Goal: Task Accomplishment & Management: Complete application form

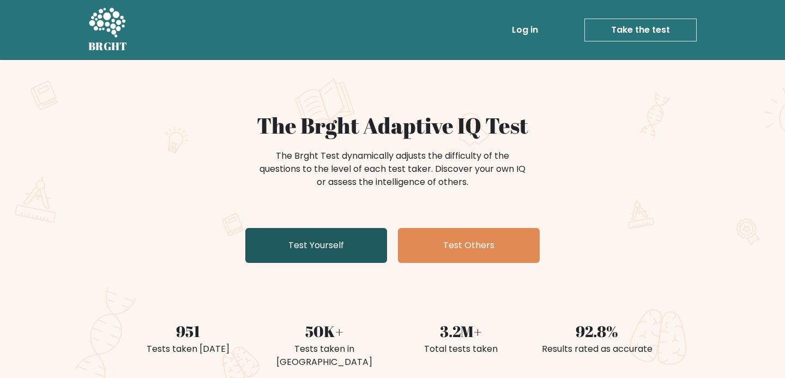
click at [334, 251] on link "Test Yourself" at bounding box center [316, 245] width 142 height 35
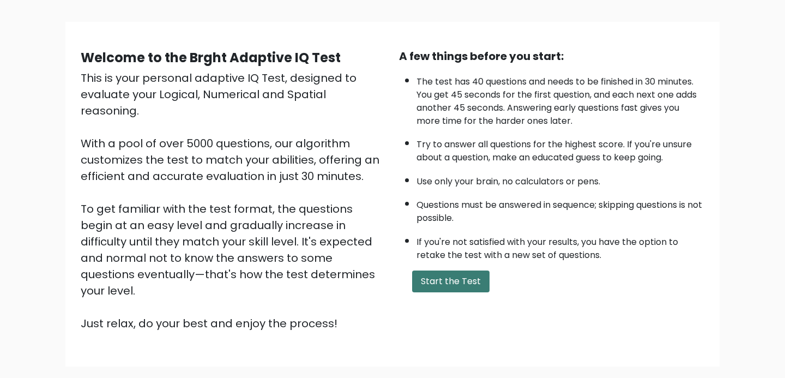
scroll to position [49, 0]
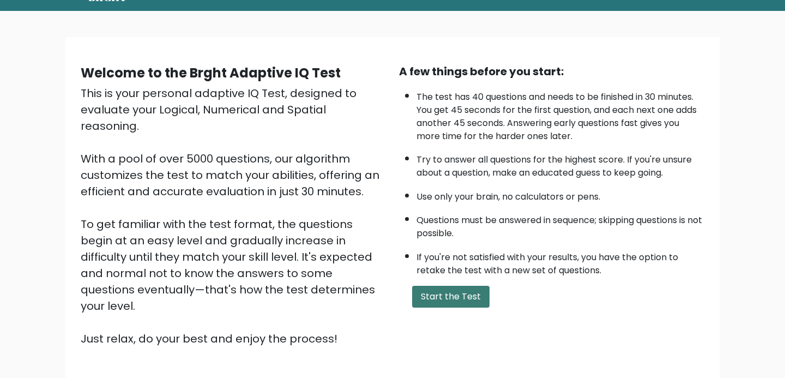
click at [461, 299] on button "Start the Test" at bounding box center [450, 297] width 77 height 22
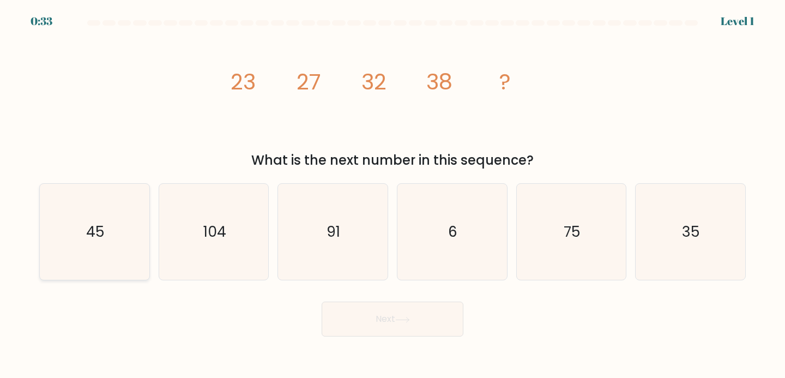
click at [120, 230] on icon "45" at bounding box center [94, 232] width 96 height 96
click at [392, 195] on input "a. 45" at bounding box center [392, 191] width 1 height 5
radio input "true"
click at [369, 323] on button "Next" at bounding box center [393, 318] width 142 height 35
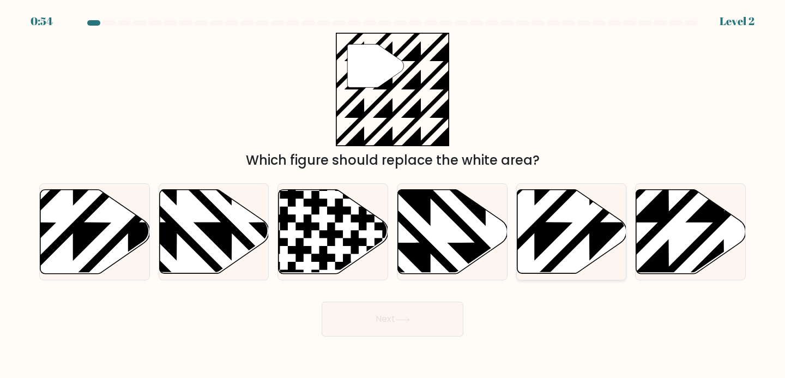
click at [564, 246] on icon at bounding box center [572, 231] width 110 height 84
click at [393, 195] on input "e." at bounding box center [392, 191] width 1 height 5
radio input "true"
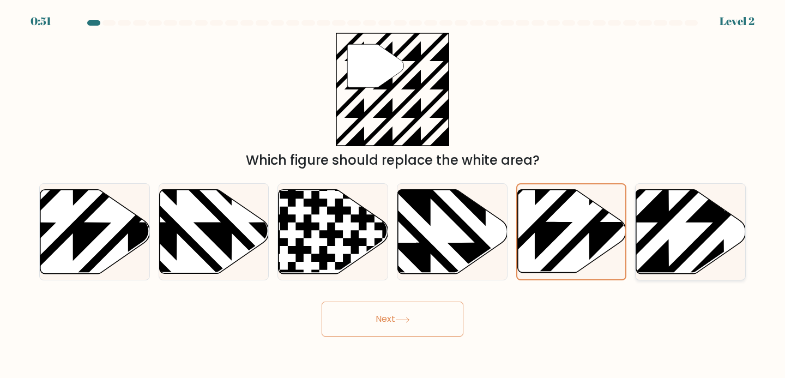
click at [700, 217] on icon at bounding box center [724, 277] width 221 height 221
click at [393, 195] on input "f." at bounding box center [392, 191] width 1 height 5
radio input "true"
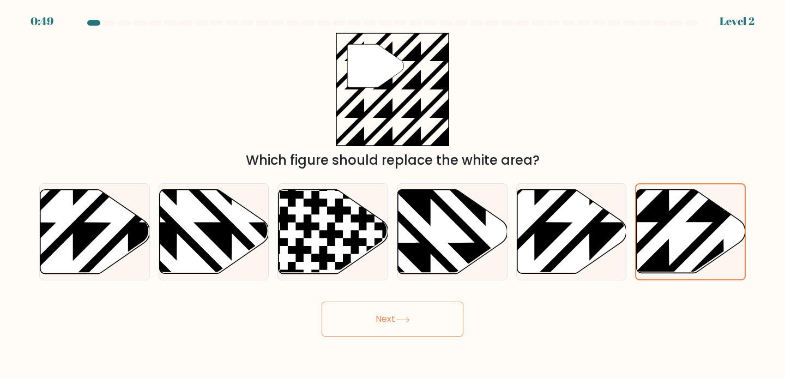
click at [375, 316] on button "Next" at bounding box center [393, 318] width 142 height 35
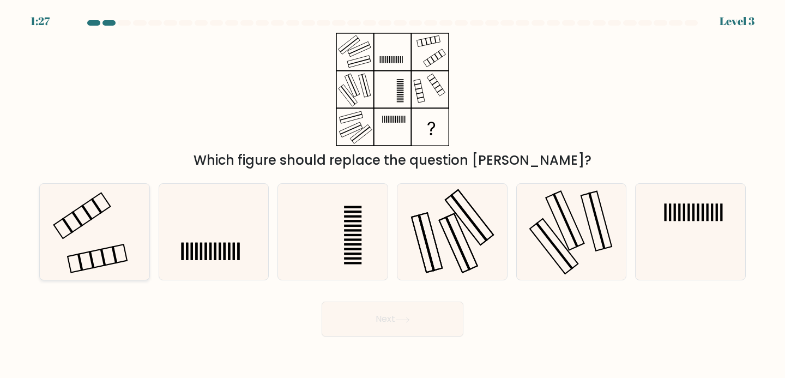
click at [95, 243] on icon at bounding box center [94, 232] width 96 height 96
click at [392, 195] on input "a." at bounding box center [392, 191] width 1 height 5
radio input "true"
click at [403, 330] on button "Next" at bounding box center [393, 318] width 142 height 35
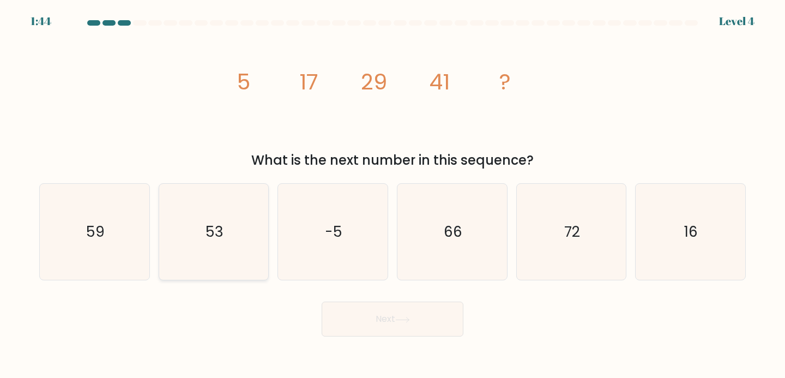
click at [207, 251] on icon "53" at bounding box center [214, 232] width 96 height 96
click at [392, 195] on input "b. 53" at bounding box center [392, 191] width 1 height 5
radio input "true"
click at [394, 315] on button "Next" at bounding box center [393, 318] width 142 height 35
click at [404, 317] on icon at bounding box center [402, 320] width 15 height 6
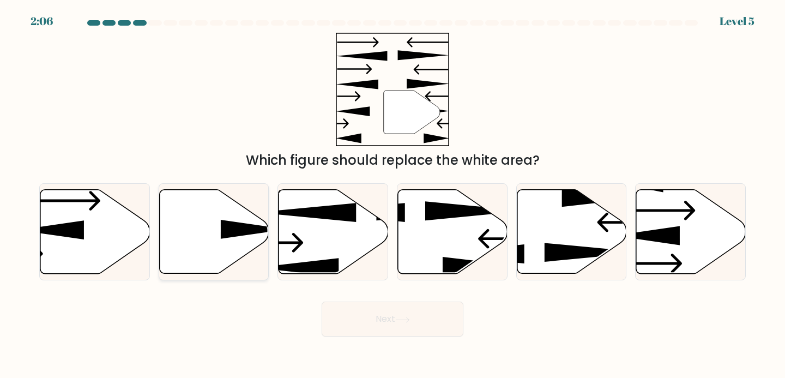
click at [245, 228] on icon at bounding box center [254, 229] width 66 height 19
click at [392, 195] on input "b." at bounding box center [392, 191] width 1 height 5
radio input "true"
click at [402, 334] on button "Next" at bounding box center [393, 318] width 142 height 35
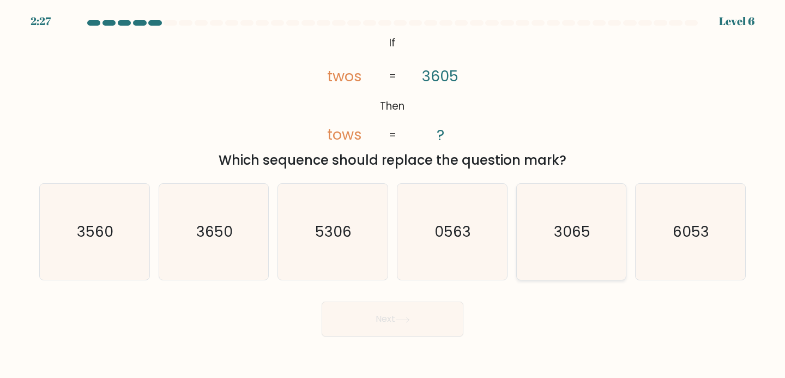
click at [561, 250] on icon "3065" at bounding box center [571, 232] width 96 height 96
click at [393, 195] on input "e. 3065" at bounding box center [392, 191] width 1 height 5
radio input "true"
click at [398, 321] on icon at bounding box center [402, 320] width 15 height 6
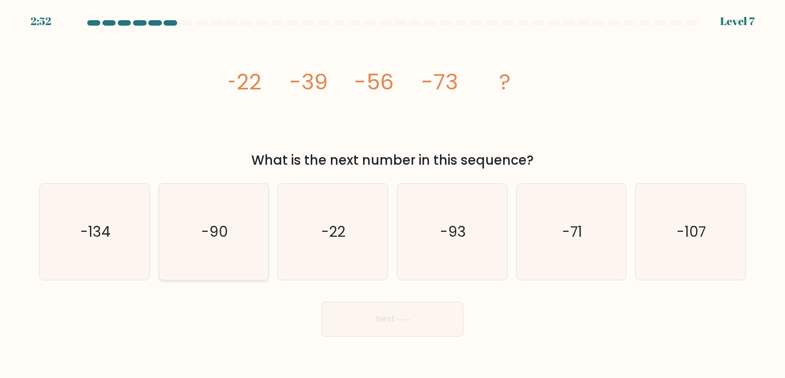
click at [232, 249] on icon "-90" at bounding box center [214, 232] width 96 height 96
click at [392, 195] on input "b. -90" at bounding box center [392, 191] width 1 height 5
radio input "true"
click at [409, 316] on button "Next" at bounding box center [393, 318] width 142 height 35
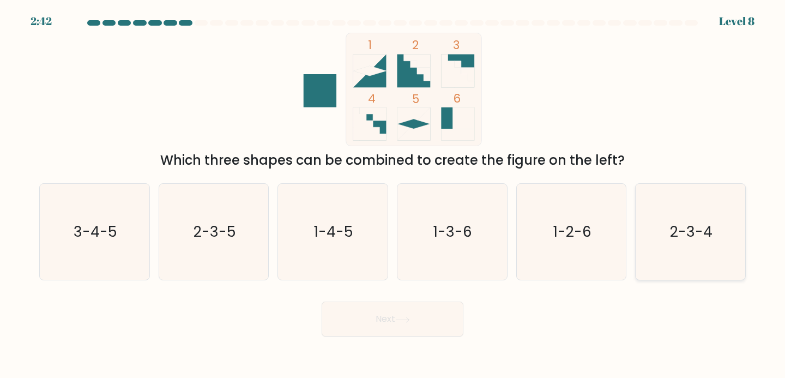
click at [701, 244] on icon "2-3-4" at bounding box center [690, 232] width 96 height 96
click at [393, 195] on input "f. 2-3-4" at bounding box center [392, 191] width 1 height 5
radio input "true"
click at [433, 313] on button "Next" at bounding box center [393, 318] width 142 height 35
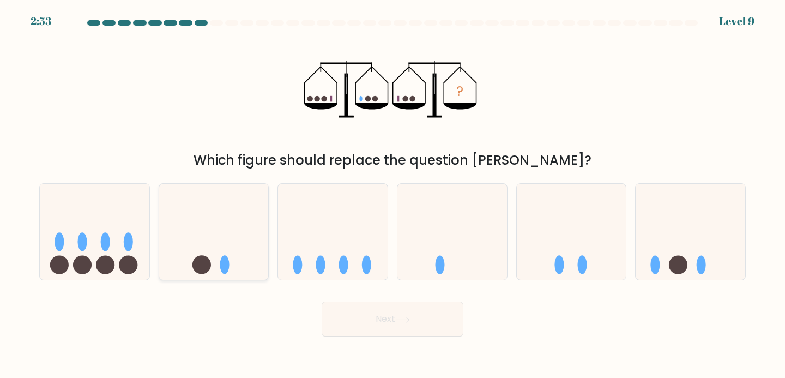
click at [240, 253] on icon at bounding box center [214, 231] width 110 height 90
click at [392, 195] on input "b." at bounding box center [392, 191] width 1 height 5
radio input "true"
click at [401, 318] on icon at bounding box center [402, 320] width 15 height 6
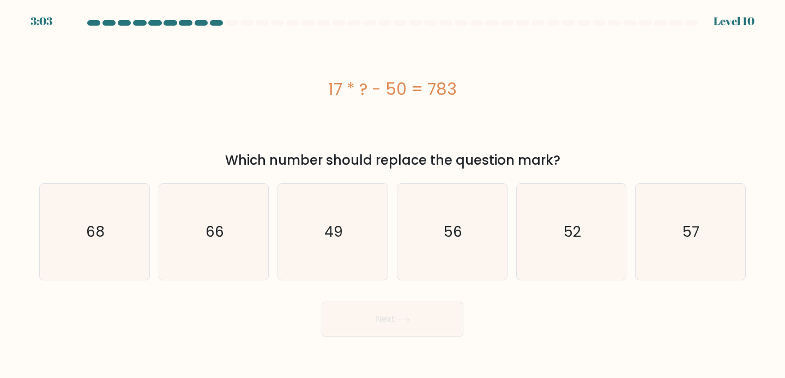
drag, startPoint x: 311, startPoint y: 79, endPoint x: 500, endPoint y: 89, distance: 188.9
click at [500, 89] on div "17 * ? - 50 = 783" at bounding box center [392, 89] width 706 height 25
copy div "17 * ? - 50 = 783"
click at [345, 229] on icon "49" at bounding box center [333, 232] width 96 height 96
click at [392, 195] on input "c. 49" at bounding box center [392, 191] width 1 height 5
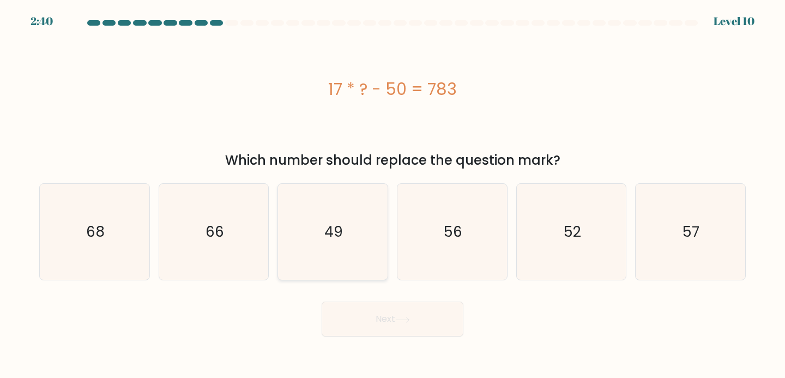
radio input "true"
click at [382, 317] on button "Next" at bounding box center [393, 318] width 142 height 35
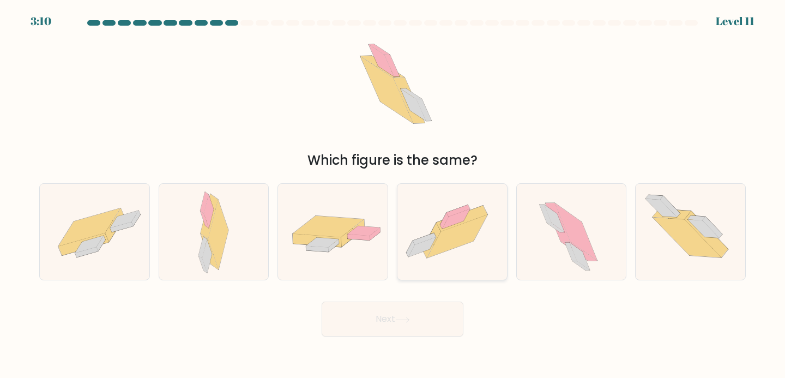
click at [455, 231] on icon at bounding box center [457, 236] width 61 height 43
click at [393, 195] on input "d." at bounding box center [392, 191] width 1 height 5
radio input "true"
click at [418, 325] on button "Next" at bounding box center [393, 318] width 142 height 35
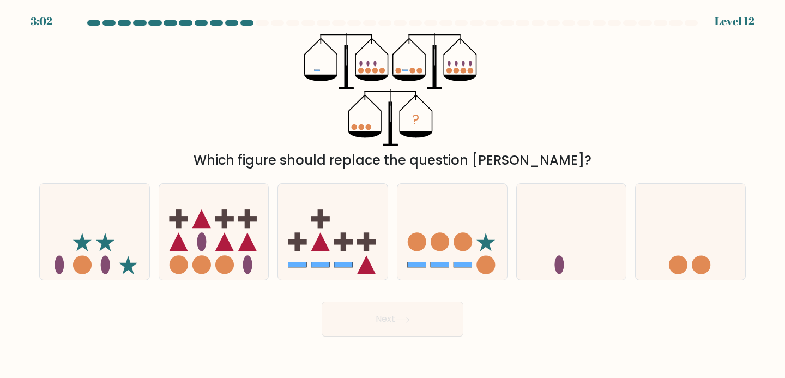
click at [394, 331] on button "Next" at bounding box center [393, 318] width 142 height 35
click at [599, 112] on div "? Which figure should replace the question mark?" at bounding box center [393, 101] width 720 height 137
click at [571, 226] on icon at bounding box center [572, 231] width 110 height 90
click at [393, 195] on input "e." at bounding box center [392, 191] width 1 height 5
radio input "true"
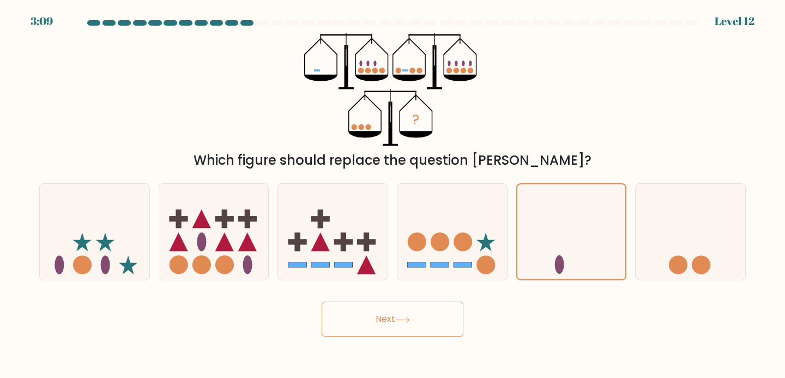
click at [414, 326] on button "Next" at bounding box center [393, 318] width 142 height 35
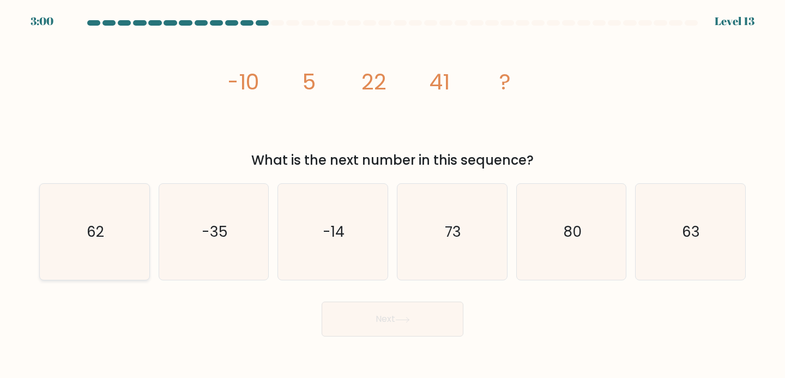
click at [75, 255] on icon "62" at bounding box center [94, 232] width 96 height 96
click at [392, 195] on input "a. 62" at bounding box center [392, 191] width 1 height 5
radio input "true"
click at [389, 331] on button "Next" at bounding box center [393, 318] width 142 height 35
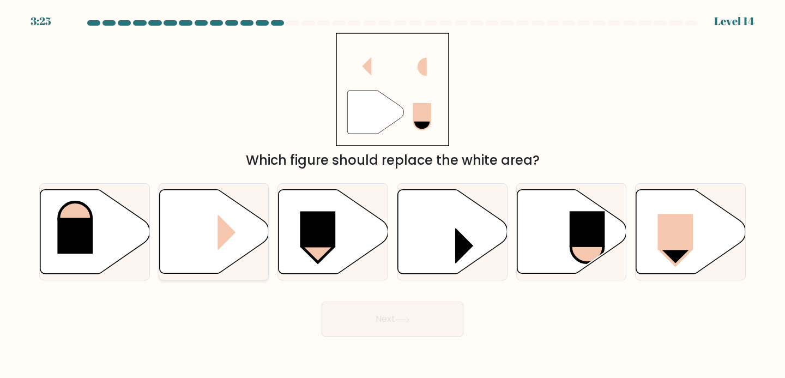
click at [216, 234] on icon at bounding box center [214, 231] width 110 height 84
click at [392, 195] on input "b." at bounding box center [392, 191] width 1 height 5
radio input "true"
click at [309, 248] on rect at bounding box center [318, 246] width 31 height 31
click at [392, 195] on input "c." at bounding box center [392, 191] width 1 height 5
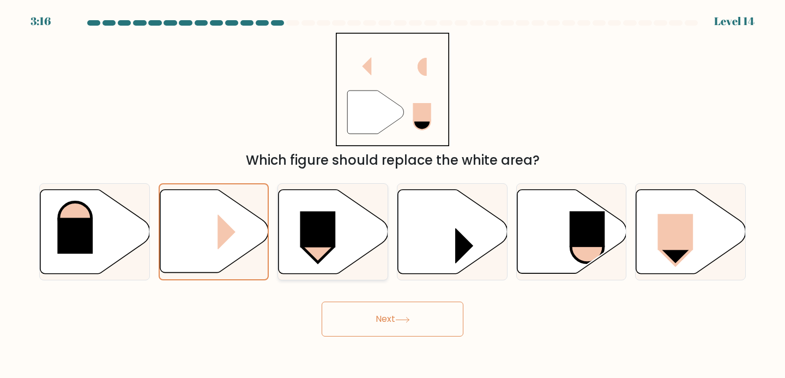
radio input "true"
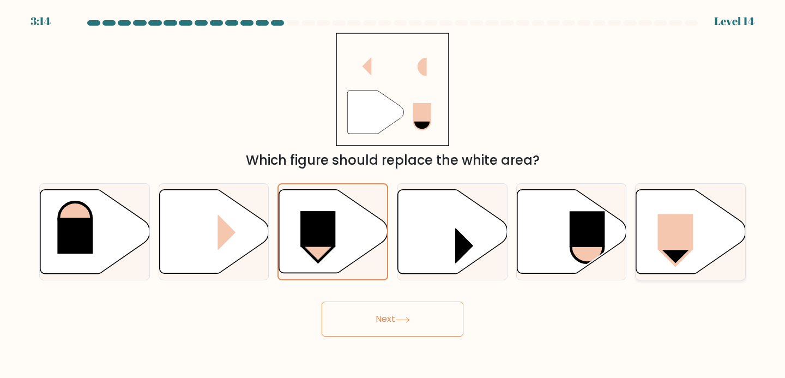
click at [685, 245] on rect at bounding box center [675, 232] width 35 height 36
click at [393, 195] on input "f." at bounding box center [392, 191] width 1 height 5
radio input "true"
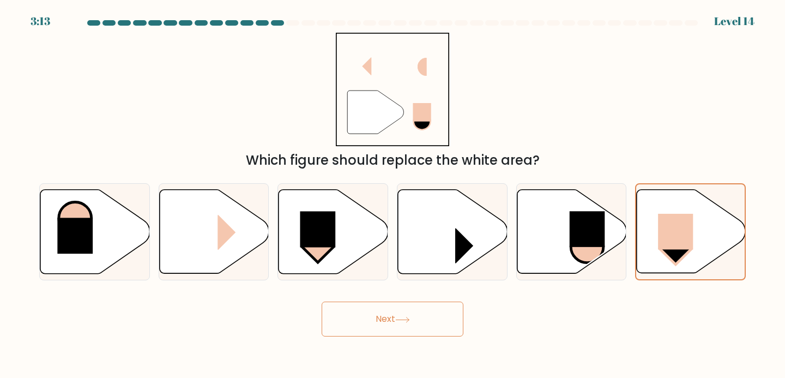
click at [389, 318] on button "Next" at bounding box center [393, 318] width 142 height 35
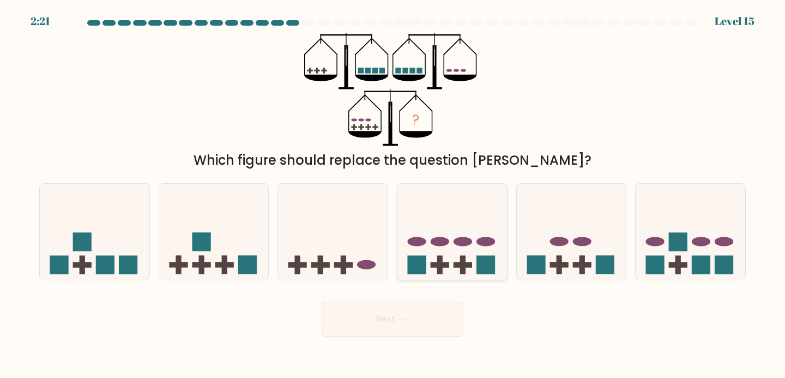
click at [438, 265] on rect at bounding box center [440, 264] width 19 height 5
click at [393, 195] on input "d." at bounding box center [392, 191] width 1 height 5
radio input "true"
click at [368, 259] on icon at bounding box center [333, 231] width 110 height 90
click at [392, 195] on input "c." at bounding box center [392, 191] width 1 height 5
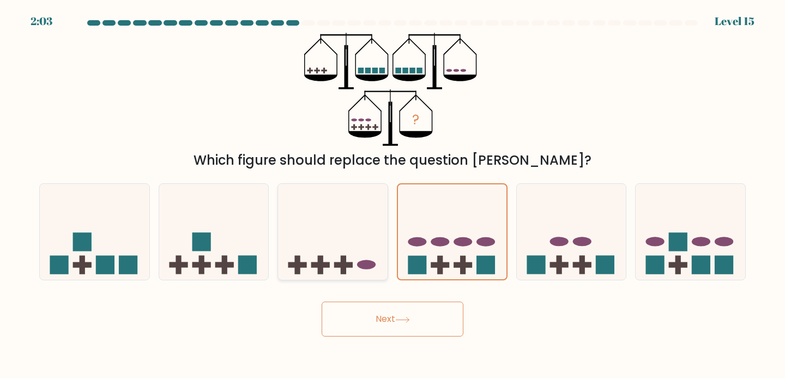
radio input "true"
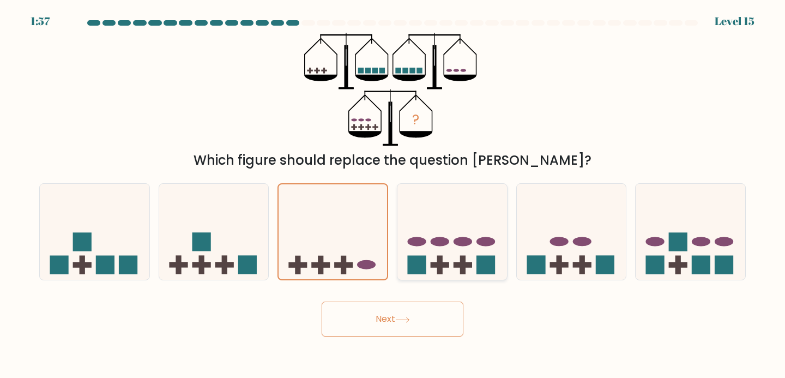
click at [444, 275] on icon at bounding box center [452, 231] width 110 height 90
click at [393, 195] on input "d." at bounding box center [392, 191] width 1 height 5
radio input "true"
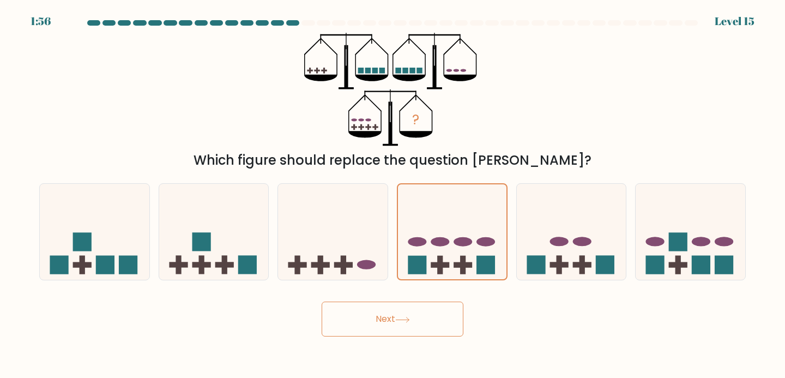
click at [428, 323] on button "Next" at bounding box center [393, 318] width 142 height 35
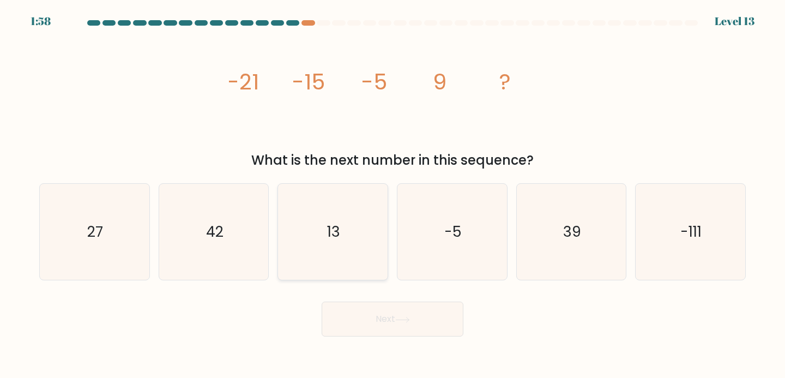
click at [358, 236] on icon "13" at bounding box center [333, 232] width 96 height 96
click at [392, 195] on input "c. 13" at bounding box center [392, 191] width 1 height 5
radio input "true"
click at [402, 315] on button "Next" at bounding box center [393, 318] width 142 height 35
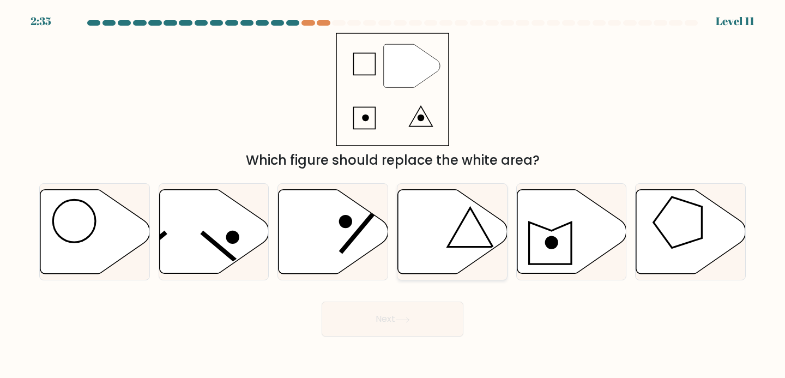
click at [472, 211] on icon at bounding box center [470, 227] width 45 height 39
click at [393, 195] on input "d." at bounding box center [392, 191] width 1 height 5
radio input "true"
click at [413, 309] on button "Next" at bounding box center [393, 318] width 142 height 35
click at [382, 316] on button "Next" at bounding box center [393, 318] width 142 height 35
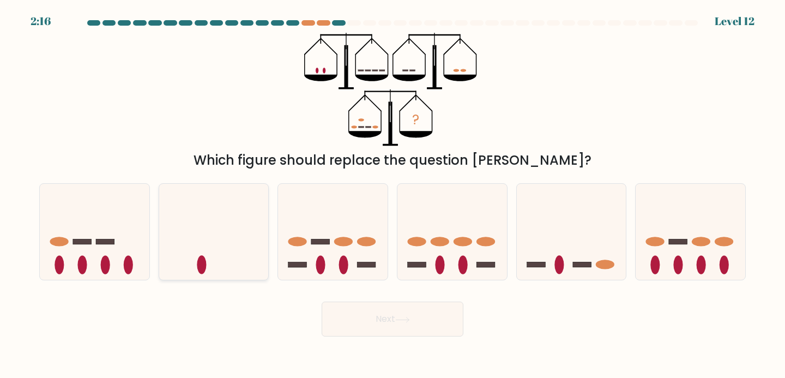
click at [231, 241] on icon at bounding box center [214, 231] width 110 height 90
click at [392, 195] on input "b." at bounding box center [392, 191] width 1 height 5
radio input "true"
click at [571, 269] on icon at bounding box center [572, 231] width 110 height 90
click at [393, 195] on input "e." at bounding box center [392, 191] width 1 height 5
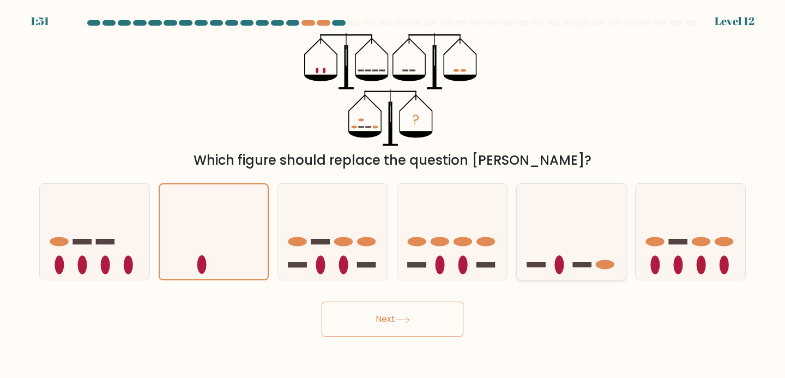
radio input "true"
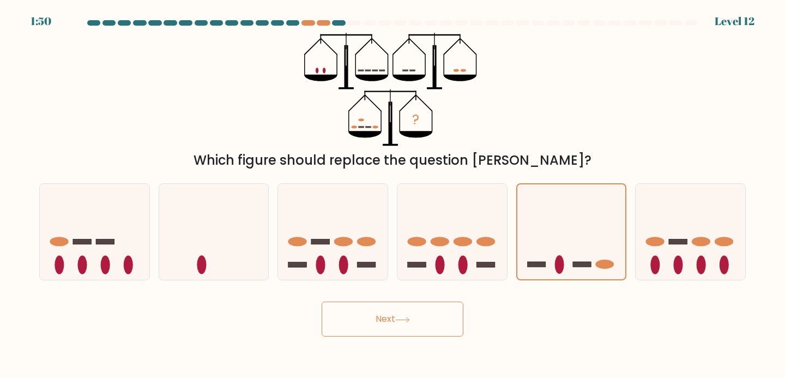
click at [388, 312] on button "Next" at bounding box center [393, 318] width 142 height 35
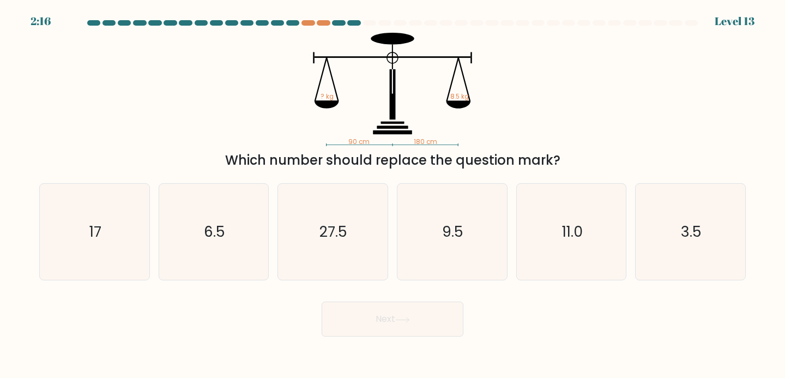
drag, startPoint x: 131, startPoint y: 235, endPoint x: 154, endPoint y: 235, distance: 23.4
click at [131, 235] on icon "17" at bounding box center [94, 232] width 96 height 96
click at [392, 195] on input "a. 17" at bounding box center [392, 191] width 1 height 5
radio input "true"
click at [398, 313] on button "Next" at bounding box center [393, 318] width 142 height 35
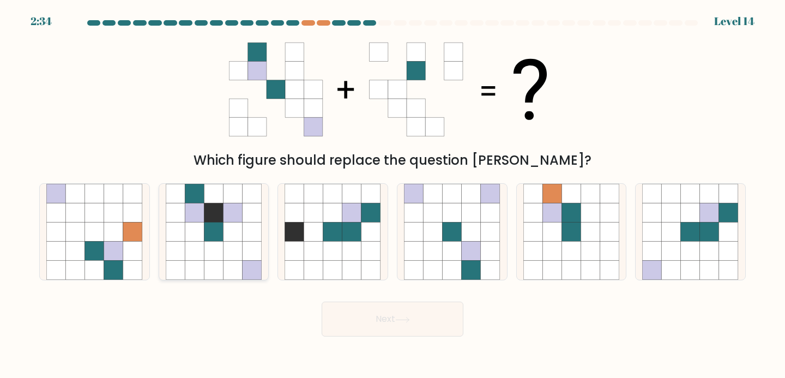
click at [223, 269] on icon at bounding box center [232, 270] width 19 height 19
click at [392, 195] on input "b." at bounding box center [392, 191] width 1 height 5
radio input "true"
click at [227, 210] on icon at bounding box center [232, 212] width 19 height 19
click at [392, 195] on input "b." at bounding box center [392, 191] width 1 height 5
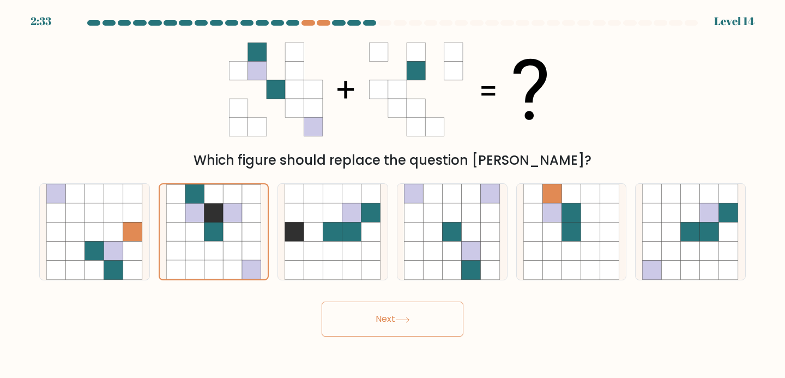
click at [361, 310] on button "Next" at bounding box center [393, 318] width 142 height 35
click at [380, 324] on button "Next" at bounding box center [393, 318] width 142 height 35
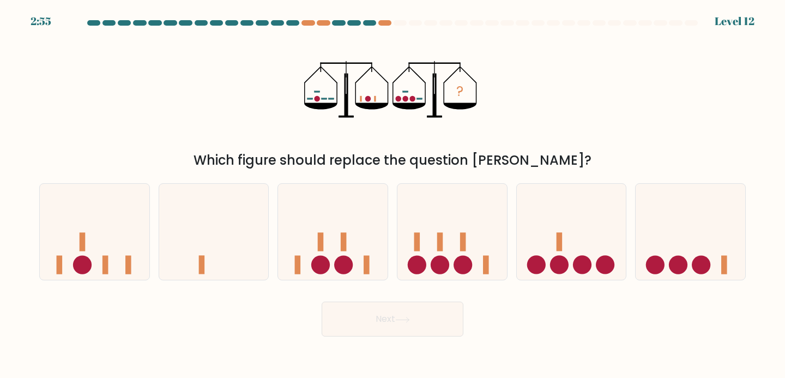
click at [753, 227] on form at bounding box center [392, 178] width 785 height 316
click at [691, 227] on icon at bounding box center [691, 231] width 110 height 90
click at [393, 195] on input "f." at bounding box center [392, 191] width 1 height 5
radio input "true"
click at [391, 328] on button "Next" at bounding box center [393, 318] width 142 height 35
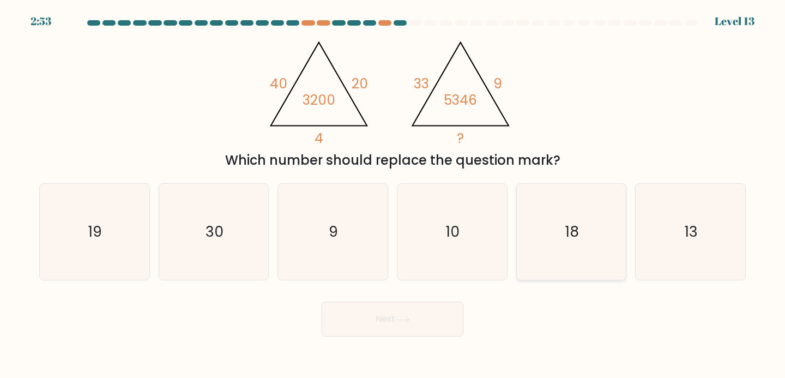
click at [536, 223] on icon "18" at bounding box center [571, 232] width 96 height 96
click at [393, 195] on input "e. 18" at bounding box center [392, 191] width 1 height 5
radio input "true"
click at [395, 313] on button "Next" at bounding box center [393, 318] width 142 height 35
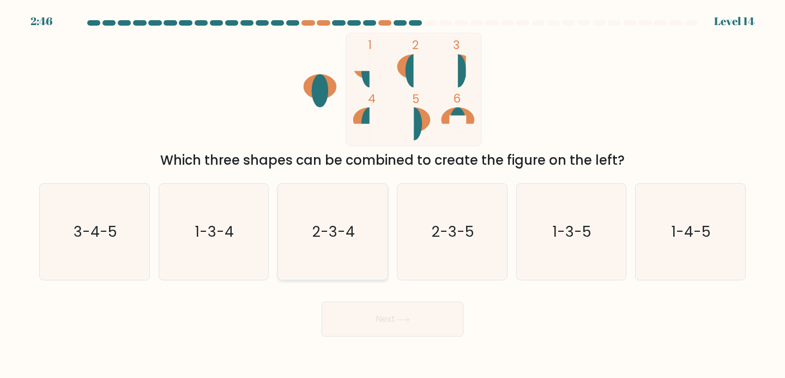
click at [351, 225] on text "2-3-4" at bounding box center [333, 231] width 43 height 20
click at [392, 195] on input "c. 2-3-4" at bounding box center [392, 191] width 1 height 5
radio input "true"
click at [384, 324] on button "Next" at bounding box center [393, 318] width 142 height 35
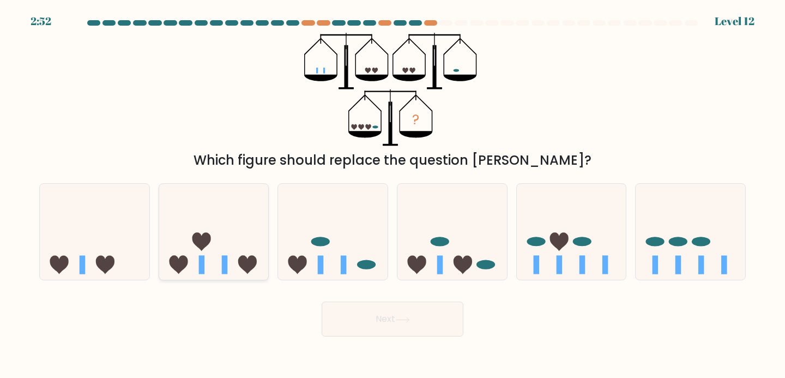
click at [228, 237] on icon at bounding box center [214, 231] width 110 height 90
click at [392, 195] on input "b." at bounding box center [392, 191] width 1 height 5
radio input "true"
click at [388, 325] on button "Next" at bounding box center [393, 318] width 142 height 35
click at [388, 313] on button "Next" at bounding box center [393, 318] width 142 height 35
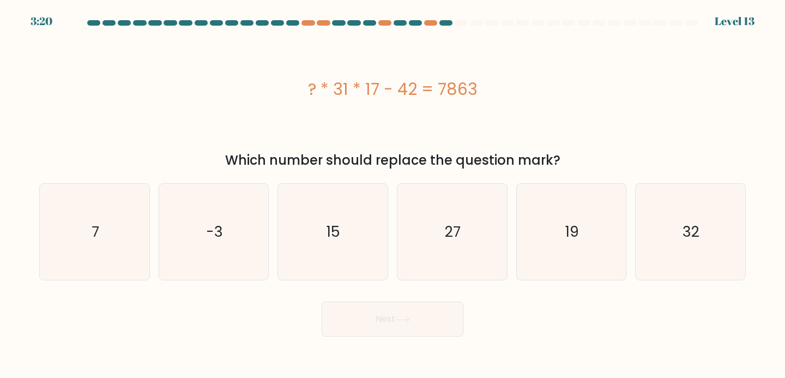
drag, startPoint x: 305, startPoint y: 88, endPoint x: 594, endPoint y: 89, distance: 289.4
click at [594, 89] on div "? * 31 * 17 - 42 = 7863" at bounding box center [392, 89] width 706 height 25
copy div "? * 31 * 17 - 42 = 7863"
click at [403, 92] on div "? * 31 * 17 - 42 = 7863" at bounding box center [392, 89] width 706 height 25
click at [113, 231] on icon "7" at bounding box center [94, 232] width 96 height 96
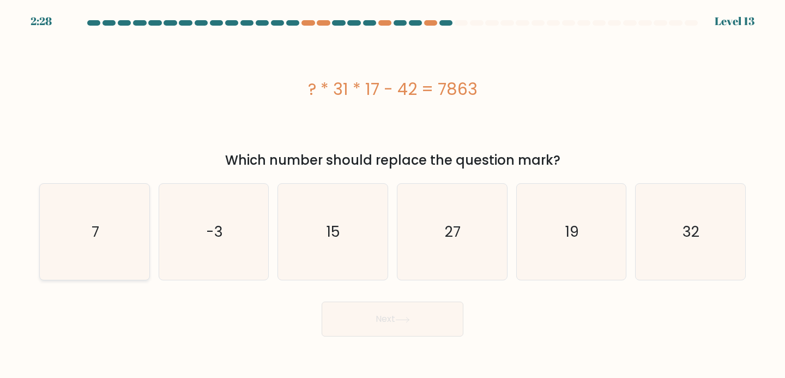
click at [392, 195] on input "a. 7" at bounding box center [392, 191] width 1 height 5
radio input "true"
click at [260, 244] on icon "-3" at bounding box center [214, 232] width 96 height 96
click at [392, 195] on input "b. -3" at bounding box center [392, 191] width 1 height 5
radio input "true"
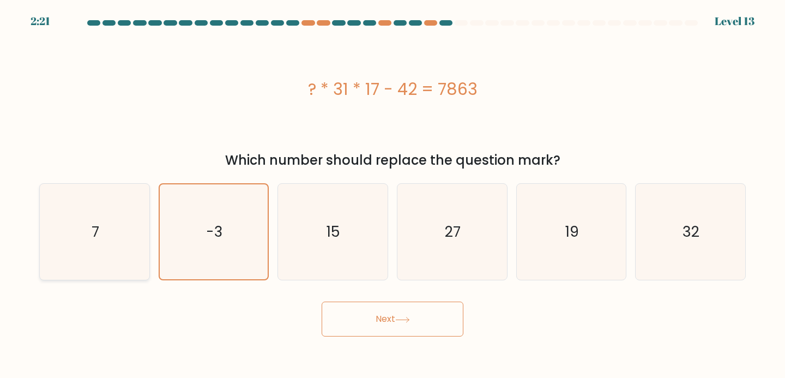
click at [107, 210] on icon "7" at bounding box center [94, 232] width 96 height 96
click at [392, 195] on input "a. 7" at bounding box center [392, 191] width 1 height 5
radio input "true"
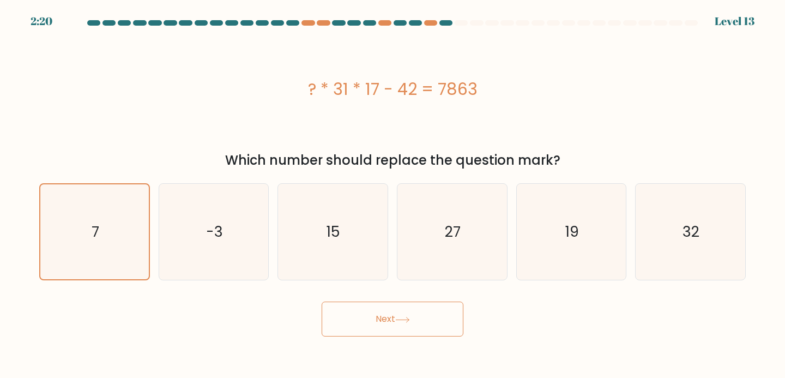
click at [407, 299] on div "Next" at bounding box center [393, 314] width 720 height 43
click at [391, 319] on button "Next" at bounding box center [393, 318] width 142 height 35
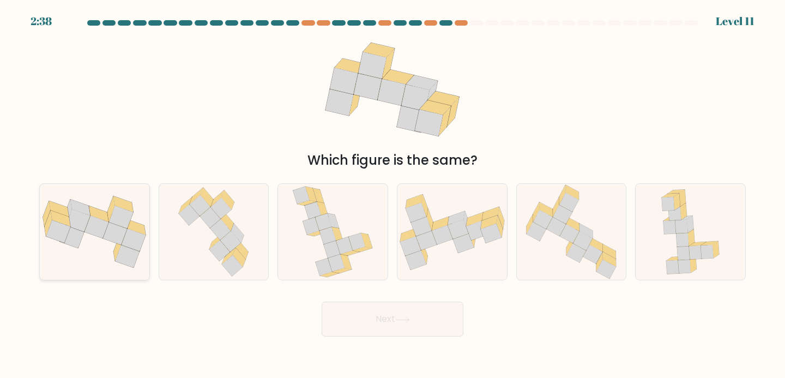
click at [127, 250] on icon at bounding box center [128, 256] width 25 height 23
click at [392, 195] on input "a." at bounding box center [392, 191] width 1 height 5
radio input "true"
click at [400, 318] on icon at bounding box center [402, 320] width 15 height 6
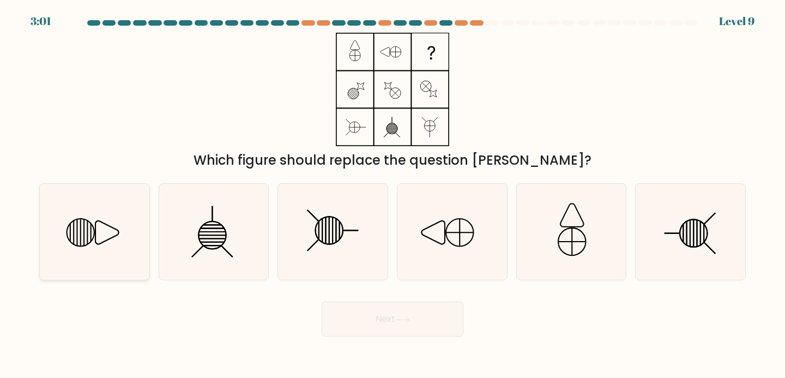
click at [105, 223] on icon at bounding box center [106, 232] width 23 height 23
click at [392, 195] on input "a." at bounding box center [392, 191] width 1 height 5
radio input "true"
click at [397, 319] on button "Next" at bounding box center [393, 318] width 142 height 35
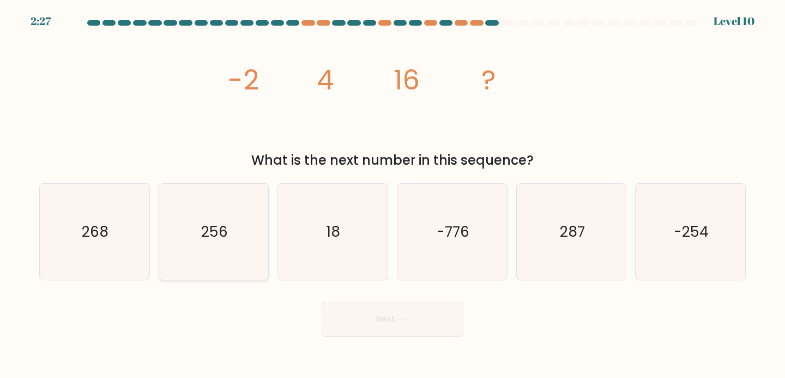
click at [204, 241] on text "256" at bounding box center [214, 231] width 27 height 20
click at [392, 195] on input "b. 256" at bounding box center [392, 191] width 1 height 5
radio input "true"
click at [385, 323] on button "Next" at bounding box center [393, 318] width 142 height 35
click at [395, 316] on button "Next" at bounding box center [393, 318] width 142 height 35
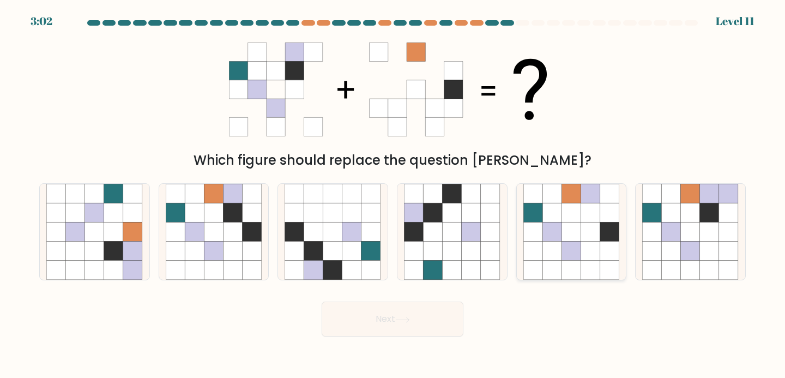
click at [565, 207] on icon at bounding box center [570, 212] width 19 height 19
click at [393, 195] on input "e." at bounding box center [392, 191] width 1 height 5
radio input "true"
click at [367, 340] on body "3:02 Level 11" at bounding box center [392, 189] width 785 height 378
click at [376, 317] on button "Next" at bounding box center [393, 318] width 142 height 35
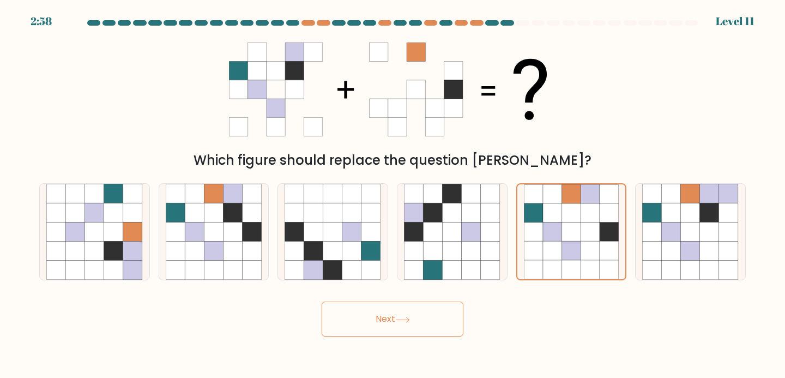
click at [394, 319] on button "Next" at bounding box center [393, 318] width 142 height 35
click at [389, 320] on button "Next" at bounding box center [393, 318] width 142 height 35
click at [557, 237] on icon at bounding box center [552, 231] width 19 height 19
click at [393, 195] on input "e." at bounding box center [392, 191] width 1 height 5
click at [402, 313] on button "Next" at bounding box center [393, 318] width 142 height 35
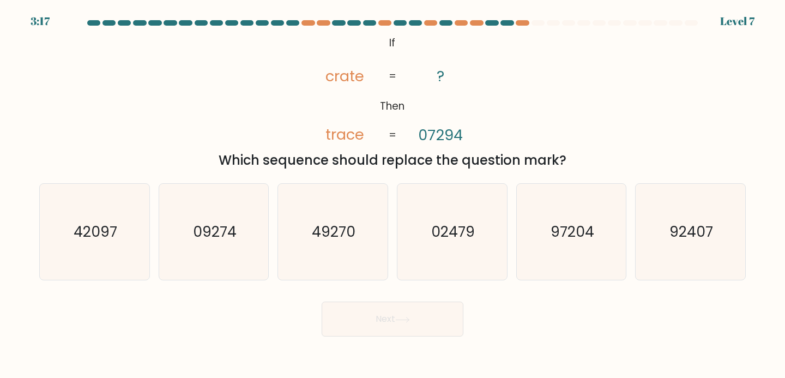
drag, startPoint x: 352, startPoint y: 135, endPoint x: 358, endPoint y: 134, distance: 6.6
click at [358, 134] on tspan "trace" at bounding box center [344, 134] width 39 height 20
drag, startPoint x: 349, startPoint y: 134, endPoint x: 358, endPoint y: 134, distance: 8.7
click at [358, 134] on tspan "trace" at bounding box center [344, 134] width 39 height 20
click at [330, 81] on tspan "crate" at bounding box center [344, 76] width 39 height 20
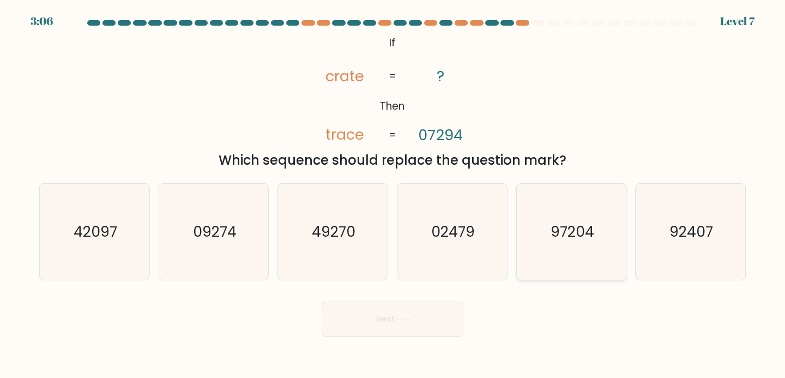
click at [581, 238] on text "97204" at bounding box center [573, 231] width 44 height 20
click at [393, 195] on input "e. 97204" at bounding box center [392, 191] width 1 height 5
radio input "true"
click at [396, 316] on button "Next" at bounding box center [393, 318] width 142 height 35
click at [385, 316] on button "Next" at bounding box center [393, 318] width 142 height 35
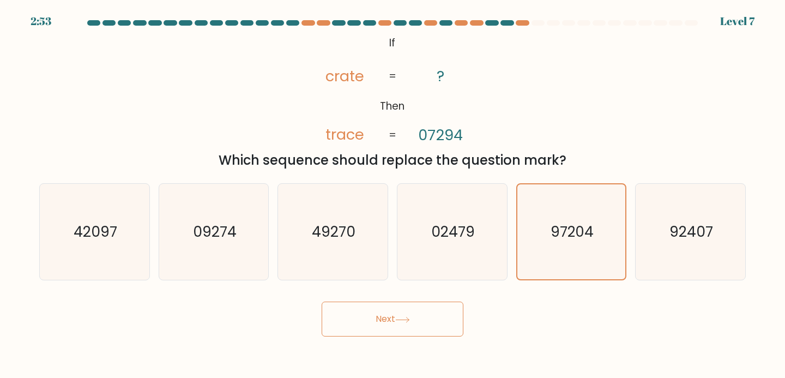
click at [385, 311] on button "Next" at bounding box center [393, 318] width 142 height 35
click at [562, 241] on icon "97204" at bounding box center [571, 231] width 95 height 95
click at [393, 195] on input "e. 97204" at bounding box center [392, 191] width 1 height 5
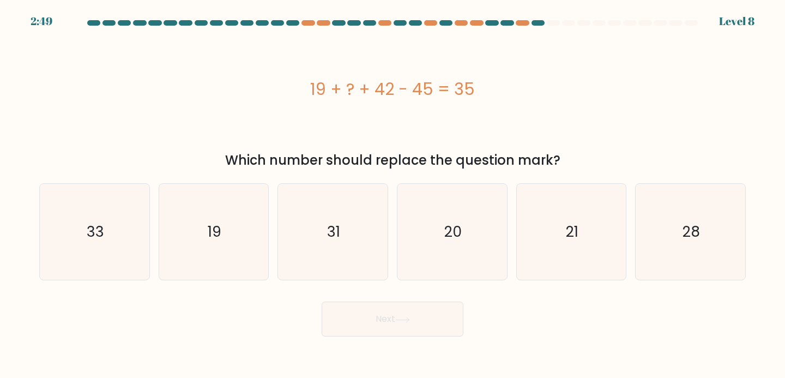
click at [388, 315] on button "Next" at bounding box center [393, 318] width 142 height 35
click at [548, 81] on div "19 + ? + 42 - 45 = 35" at bounding box center [392, 89] width 706 height 25
click at [548, 227] on icon "21" at bounding box center [571, 232] width 96 height 96
click at [393, 195] on input "e. 21" at bounding box center [392, 191] width 1 height 5
radio input "true"
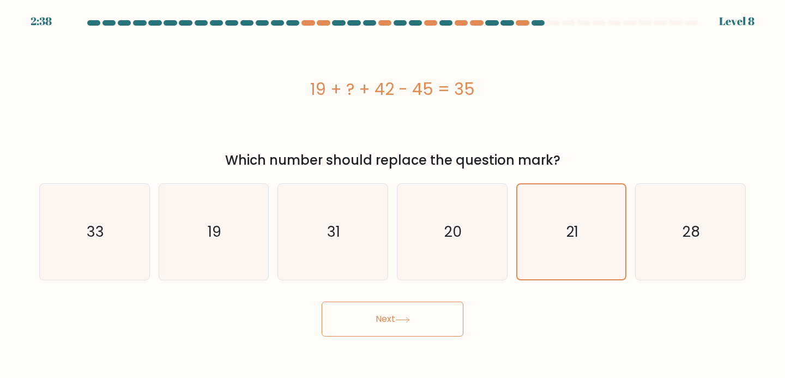
click at [486, 285] on form "a." at bounding box center [392, 178] width 785 height 316
click at [379, 316] on button "Next" at bounding box center [393, 318] width 142 height 35
click at [397, 316] on button "Next" at bounding box center [393, 318] width 142 height 35
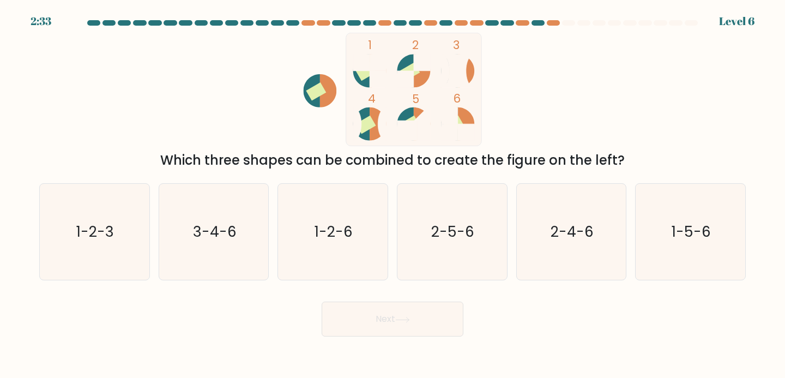
click at [576, 232] on text "2-4-6" at bounding box center [572, 231] width 43 height 20
click at [393, 195] on input "e. 2-4-6" at bounding box center [392, 191] width 1 height 5
radio input "true"
click at [457, 245] on icon "2-5-6" at bounding box center [452, 232] width 96 height 96
click at [393, 195] on input "d. 2-5-6" at bounding box center [392, 191] width 1 height 5
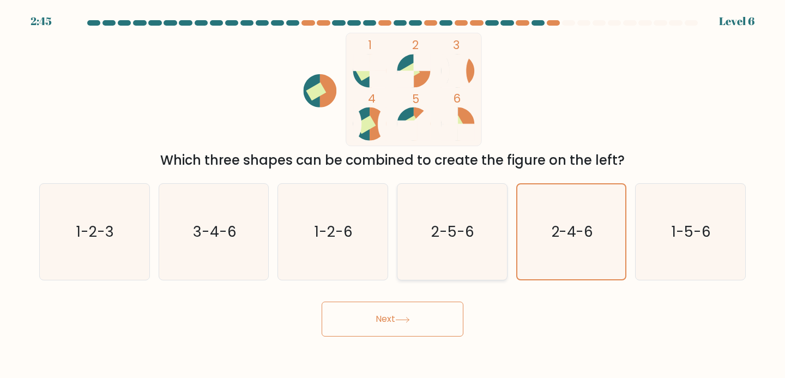
radio input "true"
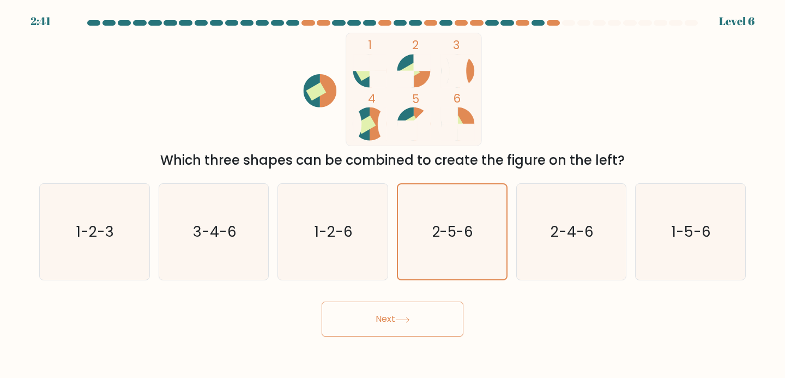
click at [382, 315] on button "Next" at bounding box center [393, 318] width 142 height 35
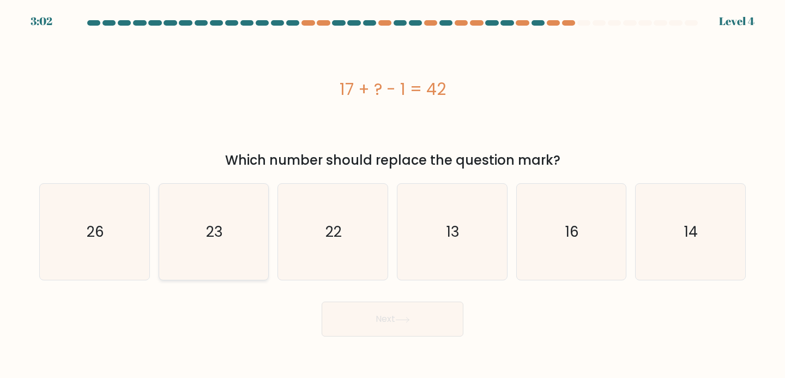
click at [221, 240] on text "23" at bounding box center [214, 231] width 17 height 20
click at [392, 195] on input "b. 23" at bounding box center [392, 191] width 1 height 5
radio input "true"
click at [113, 241] on icon "26" at bounding box center [94, 232] width 96 height 96
click at [392, 195] on input "a. 26" at bounding box center [392, 191] width 1 height 5
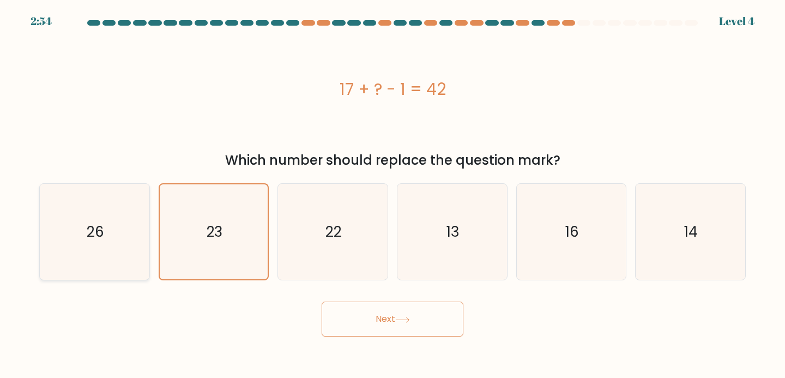
radio input "true"
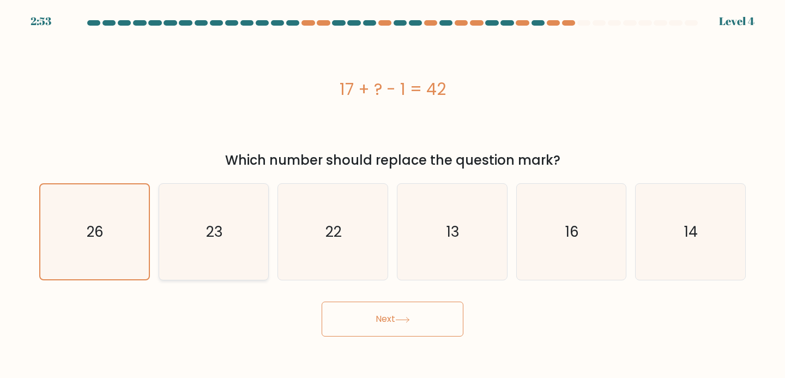
click at [235, 229] on icon "23" at bounding box center [214, 232] width 96 height 96
click at [392, 195] on input "b. 23" at bounding box center [392, 191] width 1 height 5
radio input "true"
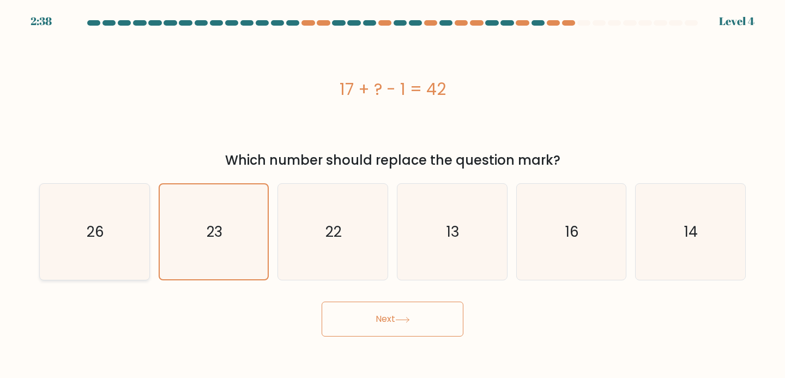
click at [107, 228] on icon "26" at bounding box center [94, 232] width 96 height 96
click at [392, 195] on input "a. 26" at bounding box center [392, 191] width 1 height 5
radio input "true"
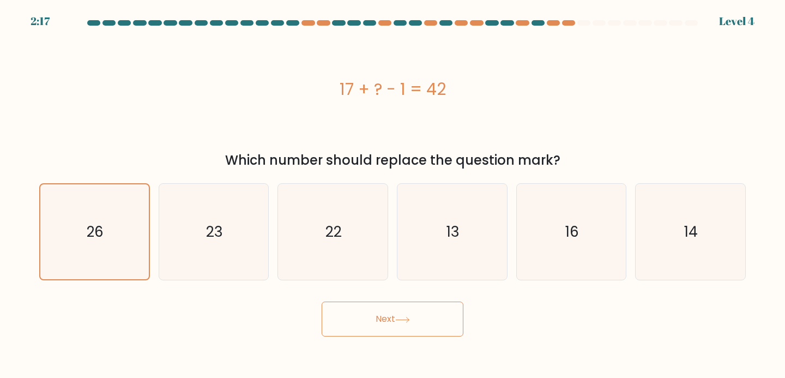
click at [389, 317] on button "Next" at bounding box center [393, 318] width 142 height 35
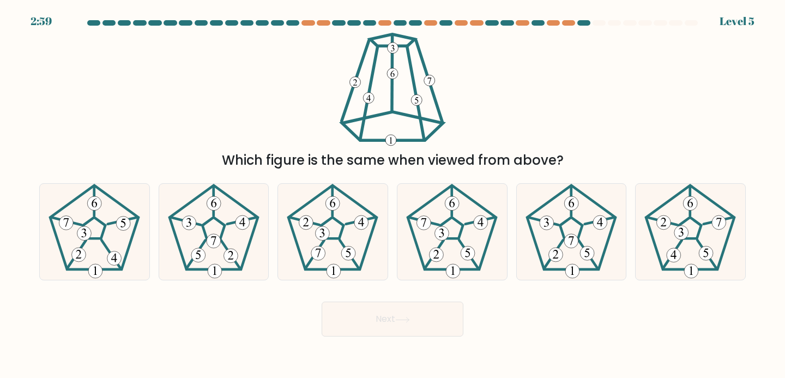
click at [116, 238] on icon at bounding box center [94, 232] width 96 height 96
click at [392, 195] on input "a." at bounding box center [392, 191] width 1 height 5
radio input "true"
click at [413, 87] on 20 at bounding box center [415, 93] width 17 height 94
click at [334, 244] on icon at bounding box center [333, 232] width 96 height 96
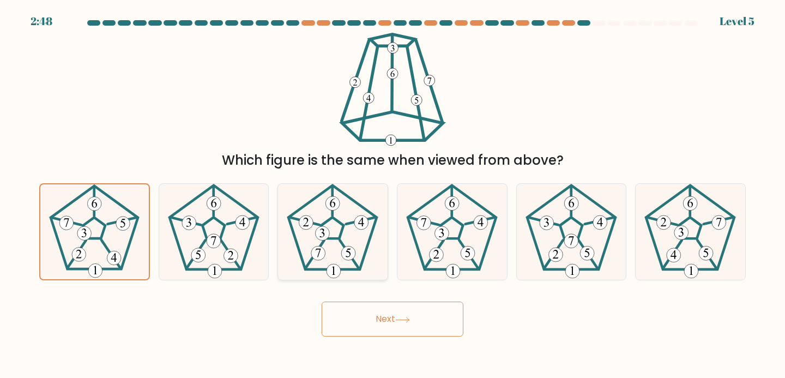
click at [392, 195] on input "c." at bounding box center [392, 191] width 1 height 5
radio input "true"
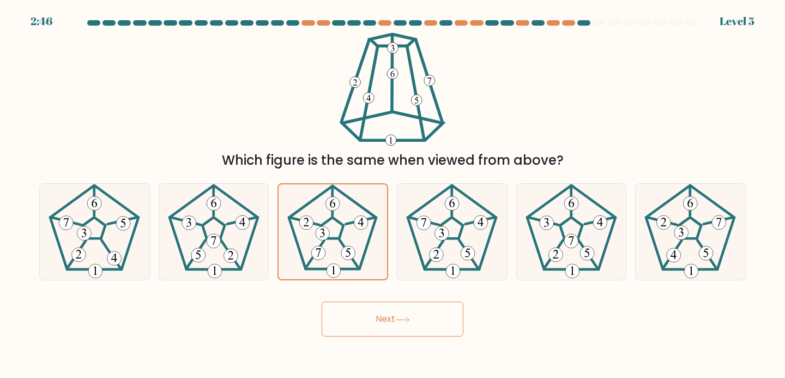
click at [378, 316] on button "Next" at bounding box center [393, 318] width 142 height 35
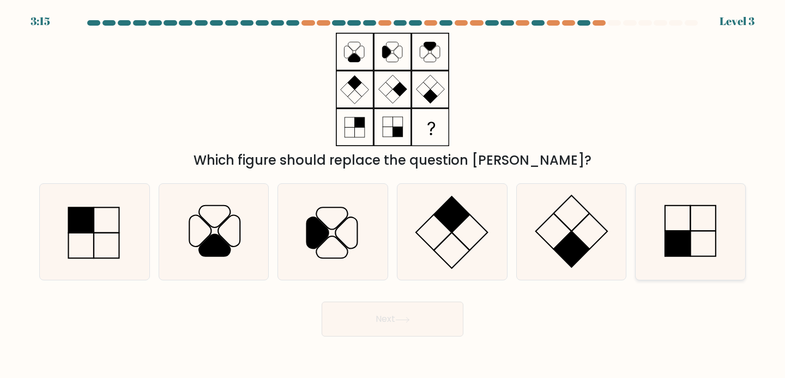
click at [680, 224] on icon at bounding box center [690, 232] width 96 height 96
click at [393, 195] on input "f." at bounding box center [392, 191] width 1 height 5
radio input "true"
click at [362, 325] on button "Next" at bounding box center [393, 318] width 142 height 35
click at [682, 214] on icon at bounding box center [690, 231] width 95 height 95
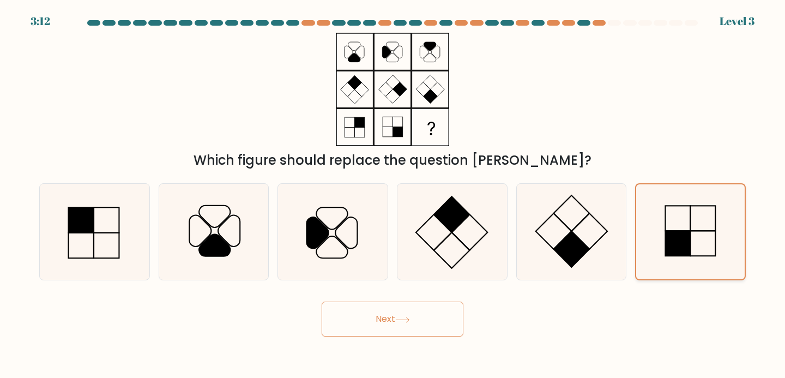
click at [393, 195] on input "f." at bounding box center [392, 191] width 1 height 5
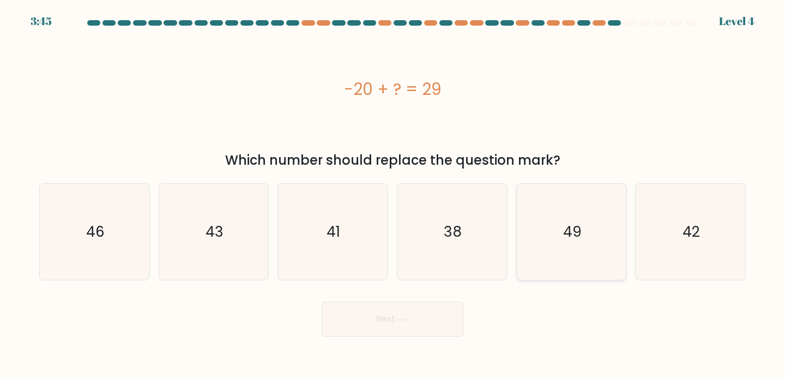
click at [557, 224] on icon "49" at bounding box center [571, 232] width 96 height 96
click at [393, 195] on input "e. 49" at bounding box center [392, 191] width 1 height 5
radio input "true"
click at [557, 224] on icon "49" at bounding box center [571, 231] width 95 height 95
click at [393, 195] on input "e. 49" at bounding box center [392, 191] width 1 height 5
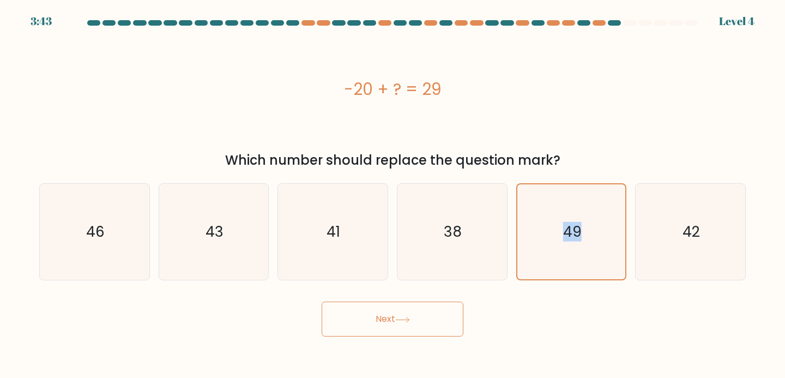
click at [386, 319] on button "Next" at bounding box center [393, 318] width 142 height 35
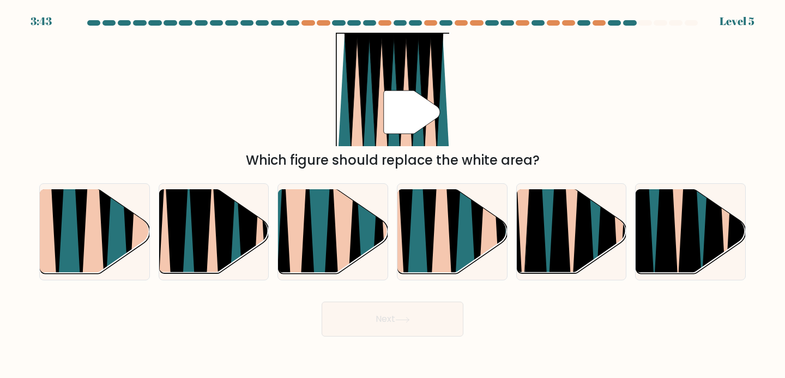
click at [603, 184] on div at bounding box center [571, 232] width 111 height 98
click at [393, 189] on input "e." at bounding box center [392, 191] width 1 height 5
radio input "true"
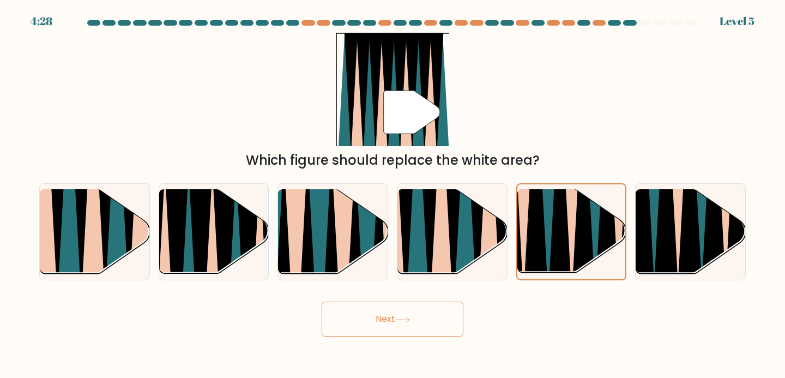
click at [565, 112] on div "" Which figure should replace the white area?" at bounding box center [393, 101] width 720 height 137
click at [461, 226] on icon at bounding box center [465, 187] width 24 height 219
click at [393, 195] on input "d." at bounding box center [392, 191] width 1 height 5
radio input "true"
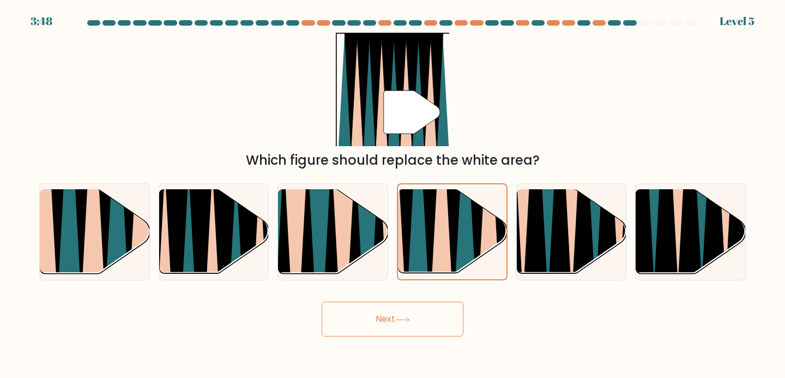
click at [409, 325] on button "Next" at bounding box center [393, 318] width 142 height 35
click at [412, 315] on button "Next" at bounding box center [393, 318] width 142 height 35
click at [479, 215] on icon at bounding box center [476, 188] width 25 height 217
click at [393, 195] on input "d." at bounding box center [392, 191] width 1 height 5
click at [394, 310] on button "Next" at bounding box center [393, 318] width 142 height 35
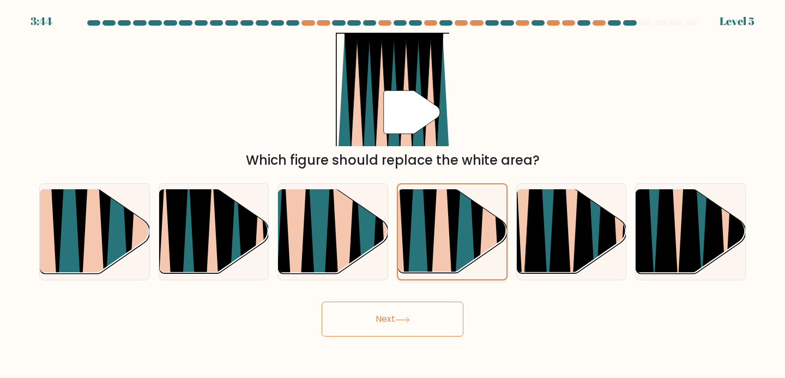
click at [460, 198] on icon at bounding box center [464, 188] width 23 height 216
click at [393, 195] on input "d." at bounding box center [392, 191] width 1 height 5
click at [389, 321] on button "Next" at bounding box center [393, 318] width 142 height 35
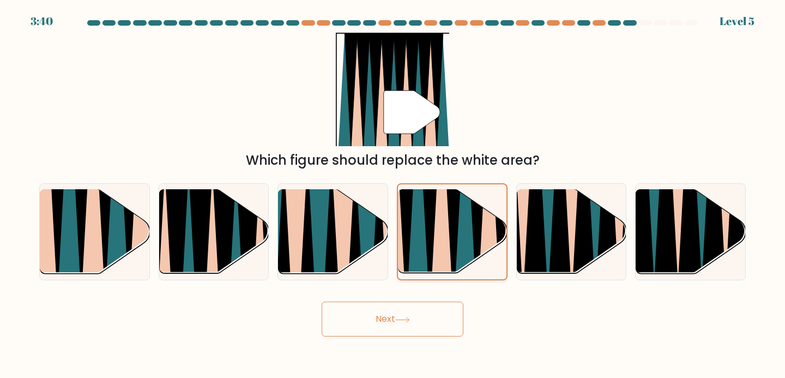
click at [440, 226] on icon at bounding box center [441, 189] width 23 height 216
click at [393, 195] on input "d." at bounding box center [392, 191] width 1 height 5
click at [388, 320] on button "Next" at bounding box center [393, 318] width 142 height 35
click at [477, 208] on icon at bounding box center [476, 188] width 25 height 217
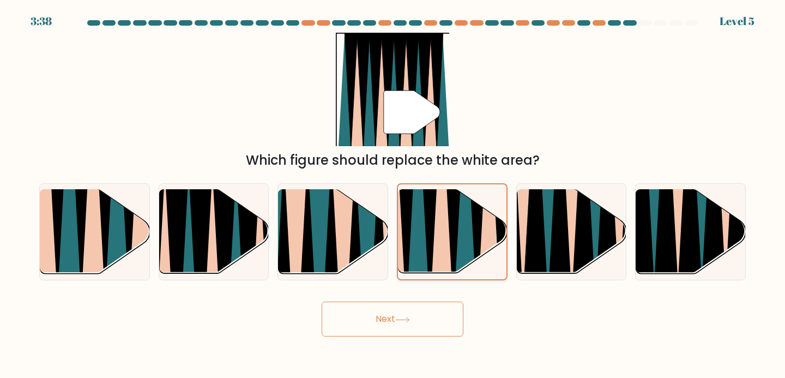
click at [393, 195] on input "d." at bounding box center [392, 191] width 1 height 5
click at [477, 208] on icon at bounding box center [476, 188] width 25 height 217
click at [393, 195] on input "d." at bounding box center [392, 191] width 1 height 5
click at [477, 208] on icon at bounding box center [476, 188] width 25 height 217
click at [393, 195] on input "d." at bounding box center [392, 191] width 1 height 5
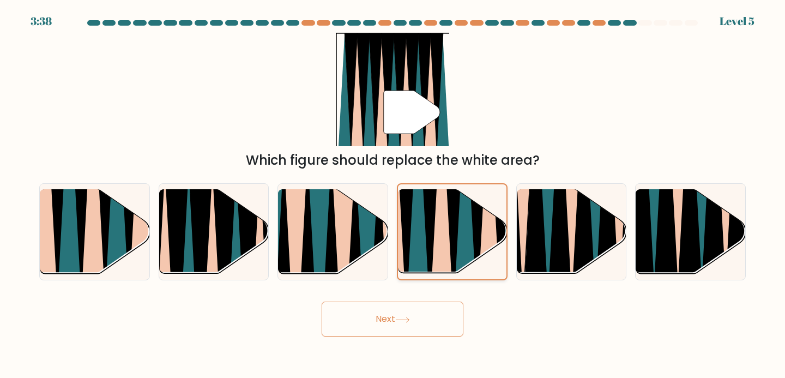
click at [477, 208] on icon at bounding box center [476, 188] width 25 height 217
click at [393, 195] on input "d." at bounding box center [392, 191] width 1 height 5
click at [477, 208] on icon at bounding box center [476, 188] width 25 height 217
click at [393, 195] on input "d." at bounding box center [392, 191] width 1 height 5
click at [382, 315] on button "Next" at bounding box center [393, 318] width 142 height 35
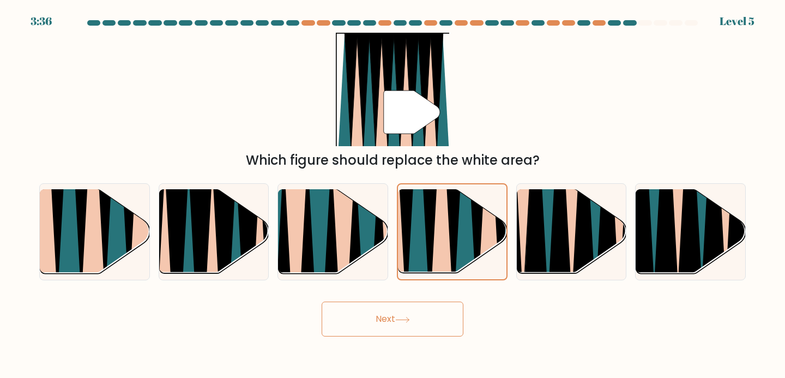
click at [396, 325] on button "Next" at bounding box center [393, 318] width 142 height 35
click at [431, 329] on button "Next" at bounding box center [393, 318] width 142 height 35
click at [396, 321] on button "Next" at bounding box center [393, 318] width 142 height 35
click at [410, 318] on icon at bounding box center [402, 320] width 15 height 6
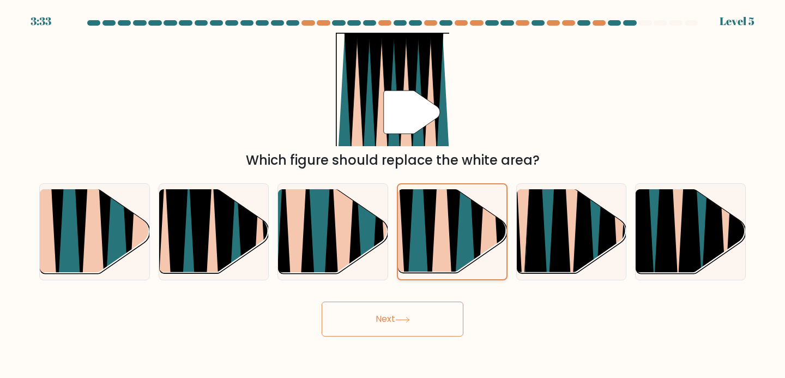
click at [433, 227] on icon at bounding box center [430, 188] width 25 height 217
click at [393, 195] on input "d." at bounding box center [392, 191] width 1 height 5
click at [433, 227] on icon at bounding box center [430, 188] width 25 height 217
click at [393, 195] on input "d." at bounding box center [392, 191] width 1 height 5
click at [436, 227] on icon at bounding box center [441, 189] width 23 height 216
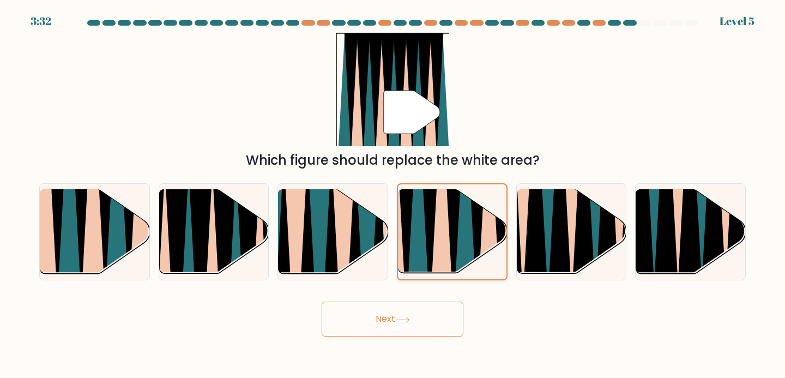
click at [393, 195] on input "d." at bounding box center [392, 191] width 1 height 5
click at [469, 189] on div at bounding box center [452, 232] width 111 height 98
click at [393, 189] on input "d." at bounding box center [392, 191] width 1 height 5
click at [364, 238] on icon at bounding box center [368, 280] width 24 height 219
click at [392, 195] on input "c." at bounding box center [392, 191] width 1 height 5
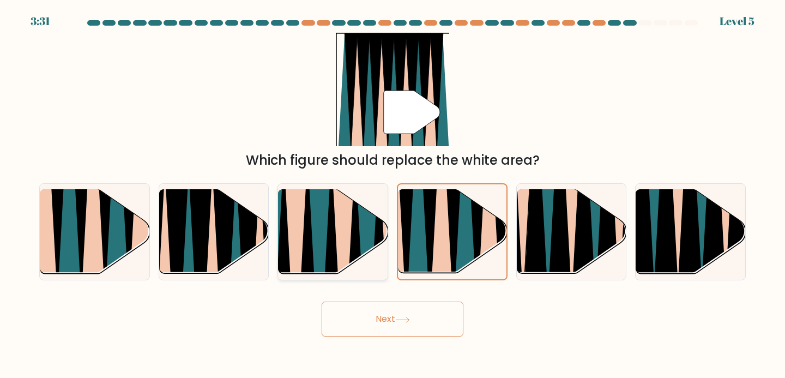
radio input "true"
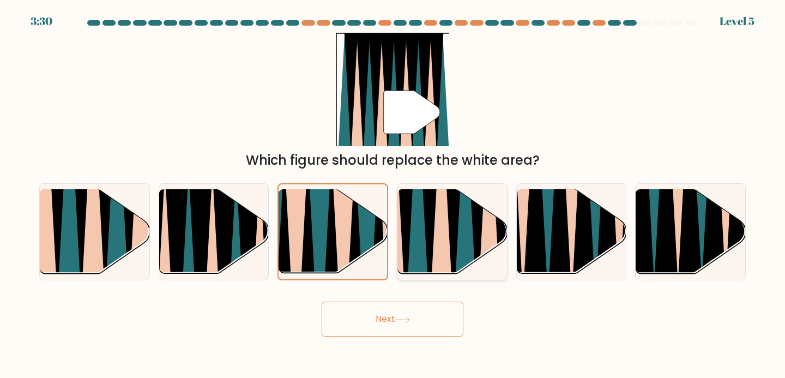
click at [433, 229] on icon at bounding box center [429, 187] width 25 height 219
click at [393, 195] on input "d." at bounding box center [392, 191] width 1 height 5
radio input "true"
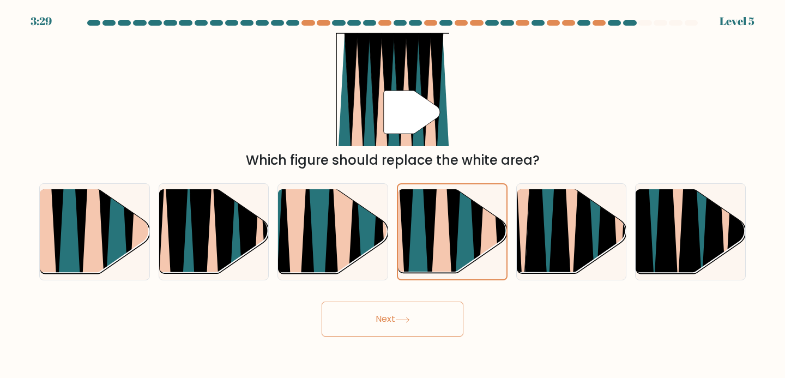
click at [392, 317] on button "Next" at bounding box center [393, 318] width 142 height 35
click at [364, 322] on button "Next" at bounding box center [393, 318] width 142 height 35
click at [404, 322] on icon at bounding box center [402, 320] width 15 height 6
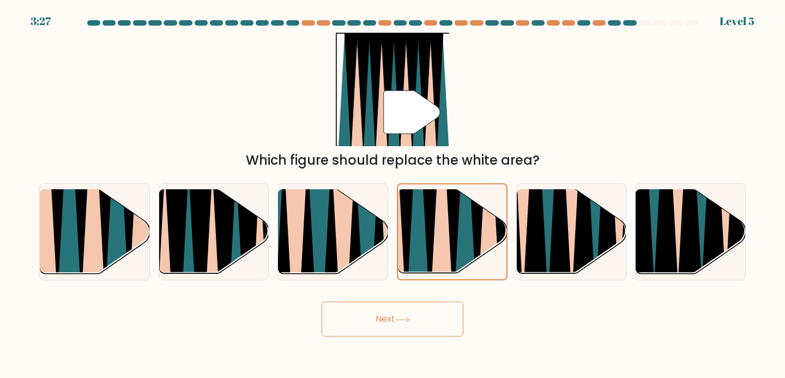
click at [404, 322] on icon at bounding box center [402, 320] width 15 height 6
click at [480, 234] on icon at bounding box center [476, 188] width 25 height 217
click at [393, 195] on input "d." at bounding box center [392, 191] width 1 height 5
click at [553, 229] on icon at bounding box center [559, 187] width 24 height 219
click at [393, 195] on input "e." at bounding box center [392, 191] width 1 height 5
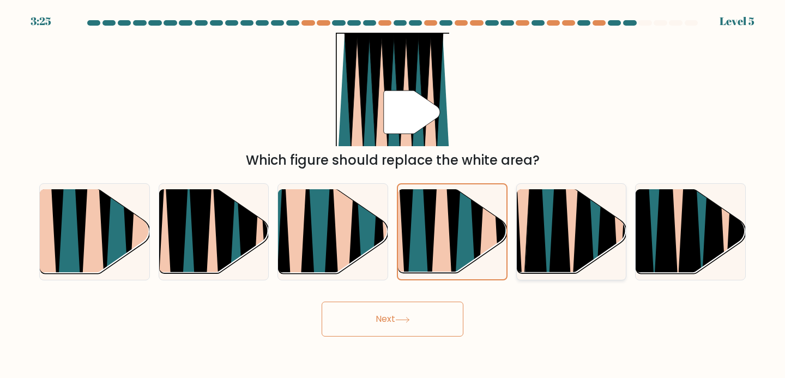
radio input "true"
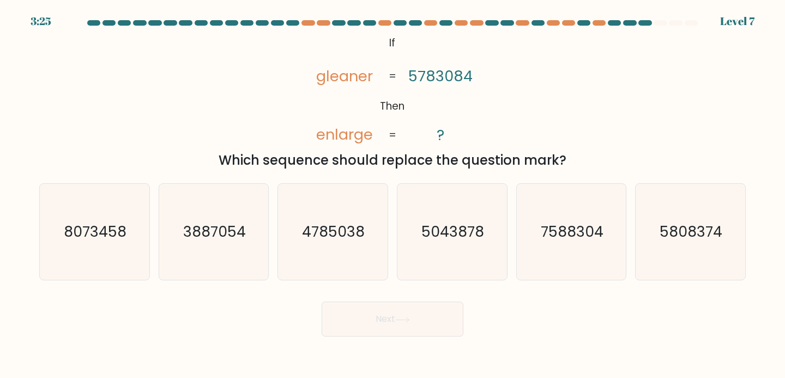
click at [422, 229] on icon "5043878" at bounding box center [452, 232] width 96 height 96
click at [393, 195] on input "d. 5043878" at bounding box center [392, 191] width 1 height 5
radio input "true"
drag, startPoint x: 458, startPoint y: 77, endPoint x: 467, endPoint y: 77, distance: 9.3
click at [467, 77] on tspan "5783084" at bounding box center [440, 76] width 64 height 20
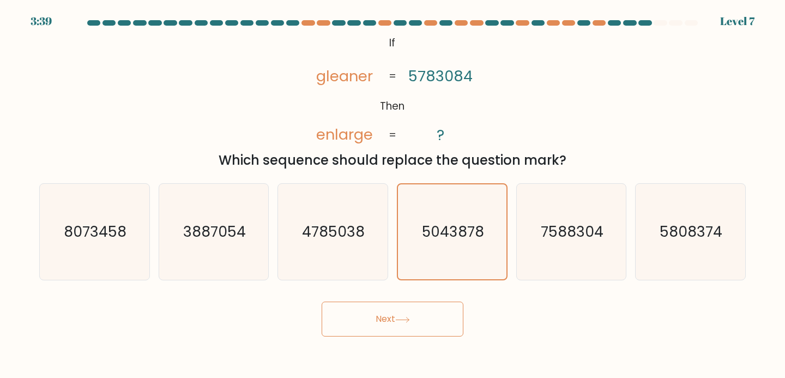
click at [423, 78] on tspan "5783084" at bounding box center [440, 76] width 64 height 20
click at [433, 77] on tspan "5783084" at bounding box center [440, 76] width 64 height 20
click at [360, 140] on tspan "enlarge" at bounding box center [344, 134] width 57 height 20
click at [337, 76] on tspan "gleaner" at bounding box center [344, 76] width 57 height 20
click at [393, 325] on button "Next" at bounding box center [393, 318] width 142 height 35
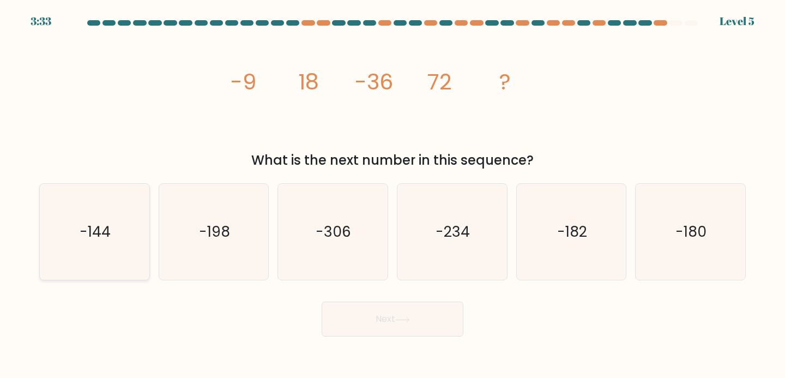
click at [122, 240] on icon "-144" at bounding box center [94, 232] width 96 height 96
click at [392, 195] on input "a. -144" at bounding box center [392, 191] width 1 height 5
radio input "true"
click at [378, 305] on button "Next" at bounding box center [393, 318] width 142 height 35
click at [407, 313] on button "Next" at bounding box center [393, 318] width 142 height 35
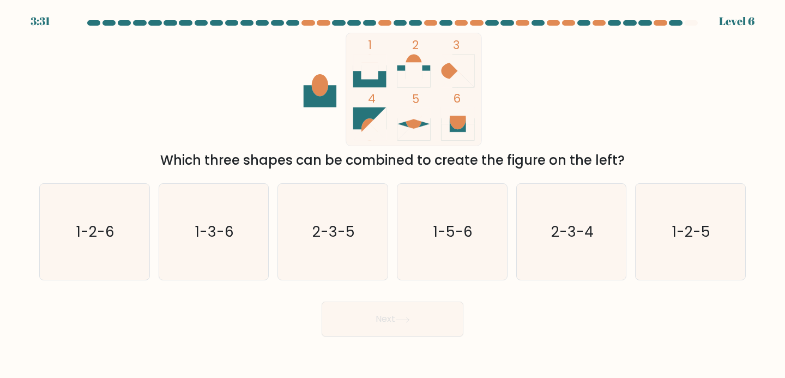
click at [407, 313] on button "Next" at bounding box center [393, 318] width 142 height 35
click at [545, 48] on div "1 2 3 4 5 6 Which three shapes can be combined to create the figure on the left?" at bounding box center [393, 101] width 720 height 137
click at [92, 252] on icon "1-2-6" at bounding box center [94, 232] width 96 height 96
click at [392, 195] on input "a. 1-2-6" at bounding box center [392, 191] width 1 height 5
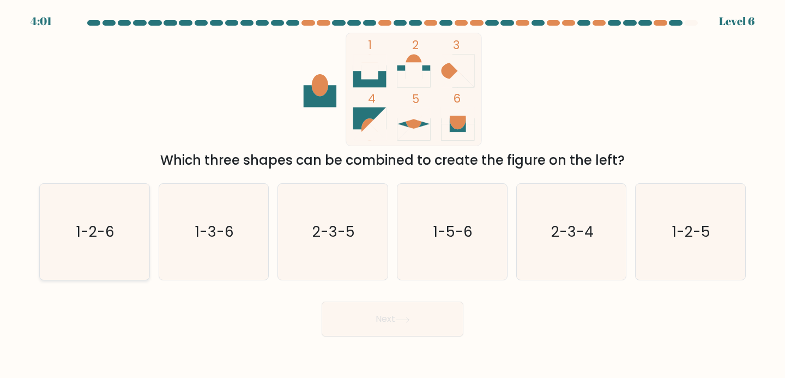
radio input "true"
click at [383, 312] on button "Next" at bounding box center [393, 318] width 142 height 35
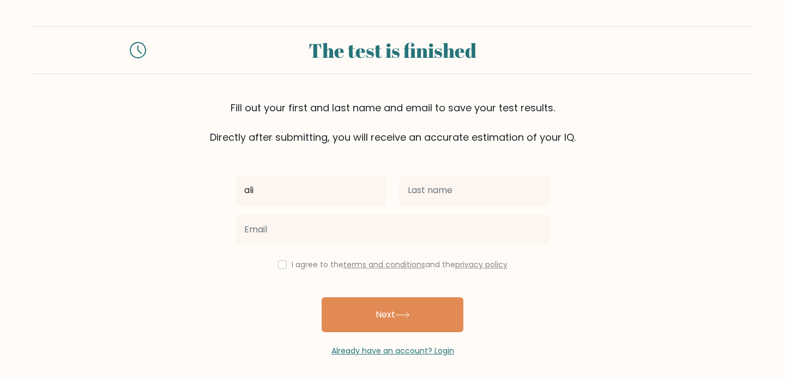
type input "ali"
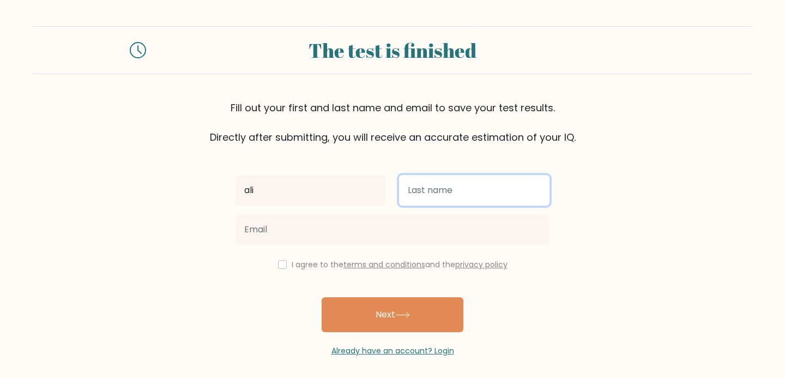
click at [449, 195] on input "text" at bounding box center [474, 190] width 150 height 31
type input "hussain"
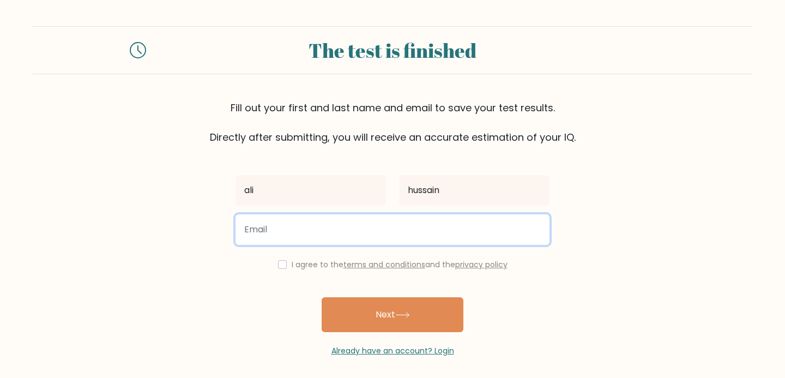
click at [320, 230] on input "email" at bounding box center [392, 229] width 314 height 31
type input "alehussain512@gmail.com"
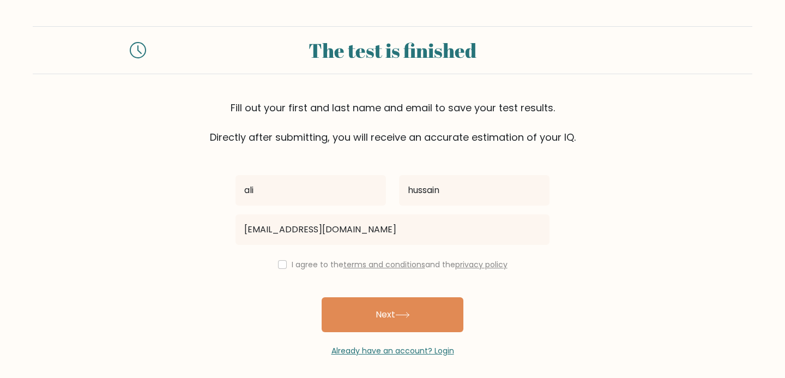
click at [287, 261] on div "I agree to the terms and conditions and the privacy policy" at bounding box center [392, 264] width 327 height 13
click at [276, 271] on div "ali hussain alehussain512@gmail.com I agree to the terms and conditions and the…" at bounding box center [392, 250] width 327 height 212
click at [278, 264] on input "checkbox" at bounding box center [282, 264] width 9 height 9
checkbox input "true"
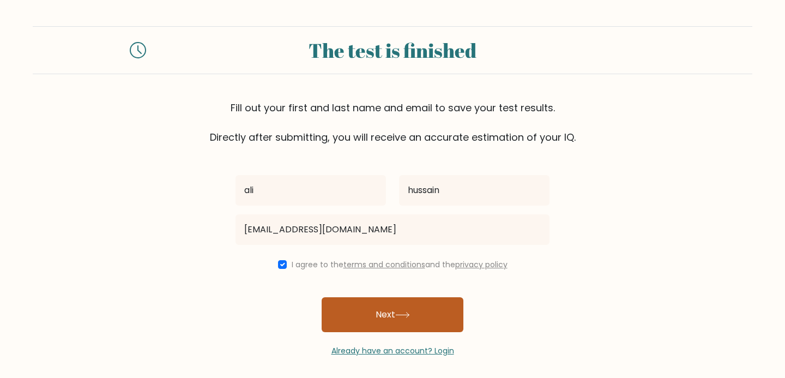
click at [376, 321] on button "Next" at bounding box center [393, 314] width 142 height 35
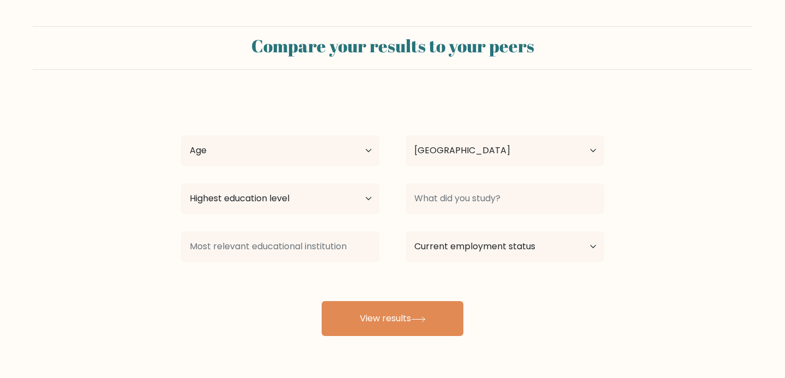
select select "PK"
click at [364, 146] on select "Age Under 18 years old 18-24 years old 25-34 years old 35-44 years old 45-54 ye…" at bounding box center [280, 150] width 198 height 31
select select "18_24"
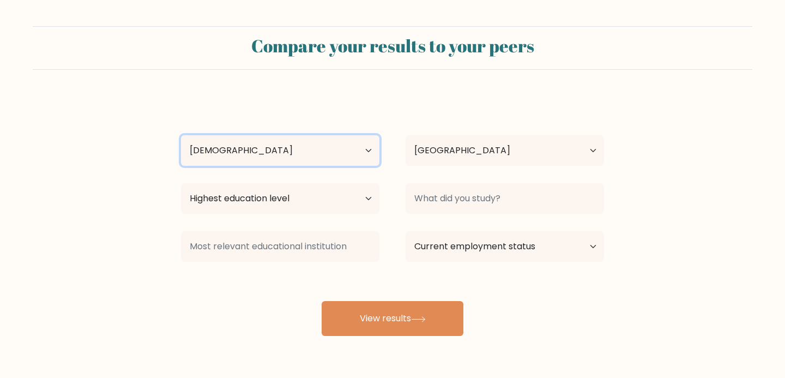
click at [181, 135] on select "Age Under 18 years old 18-24 years old 25-34 years old 35-44 years old 45-54 ye…" at bounding box center [280, 150] width 198 height 31
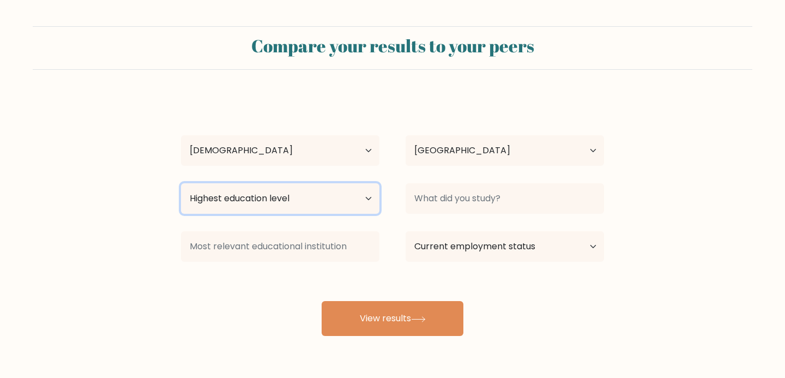
click at [291, 186] on select "Highest education level No schooling Primary Lower Secondary Upper Secondary Oc…" at bounding box center [280, 198] width 198 height 31
select select "bachelors_degree"
click at [181, 183] on select "Highest education level No schooling Primary Lower Secondary Upper Secondary Oc…" at bounding box center [280, 198] width 198 height 31
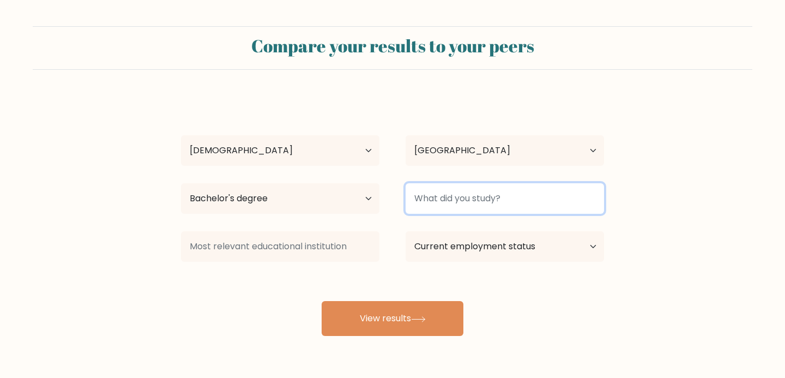
click at [461, 202] on input at bounding box center [505, 198] width 198 height 31
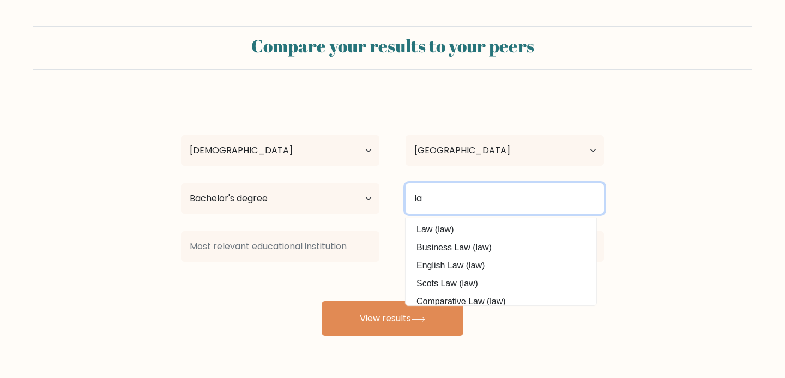
type input "l"
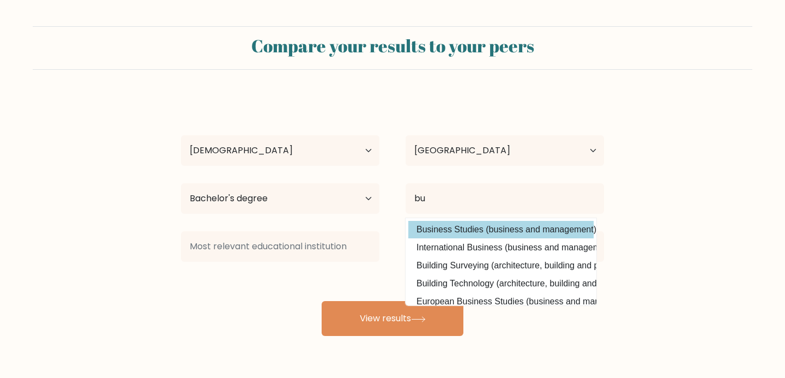
click at [505, 227] on option "Business Studies (business and management)" at bounding box center [500, 229] width 185 height 17
type input "Business Studies"
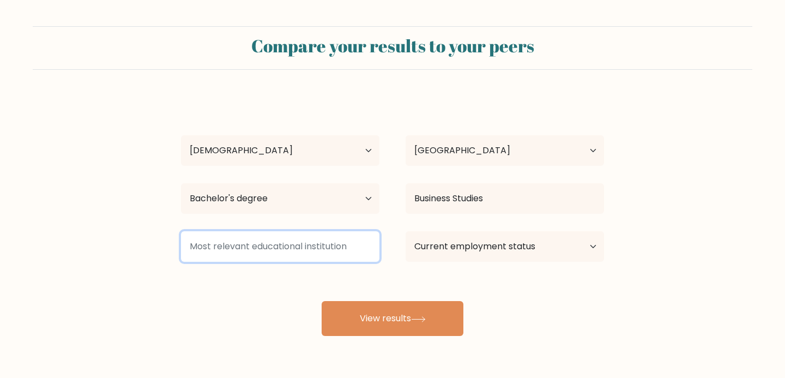
click at [261, 246] on input at bounding box center [280, 246] width 198 height 31
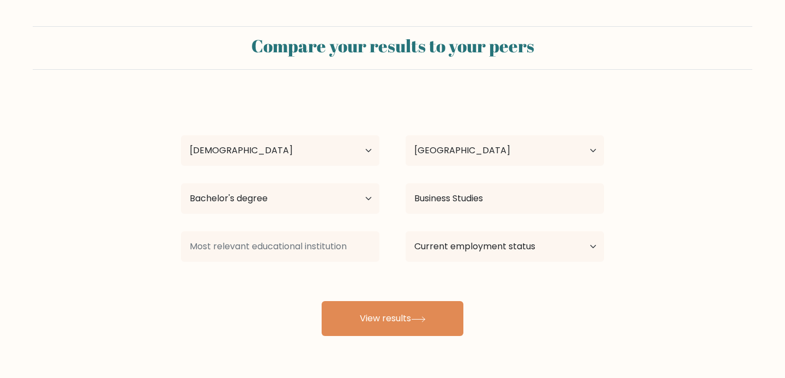
click at [620, 258] on form "Compare your results to your peers ali hussain Age Under 18 years old 18-24 yea…" at bounding box center [392, 181] width 785 height 310
click at [570, 247] on select "Current employment status Employed Student Retired Other / prefer not to answer" at bounding box center [505, 246] width 198 height 31
select select "student"
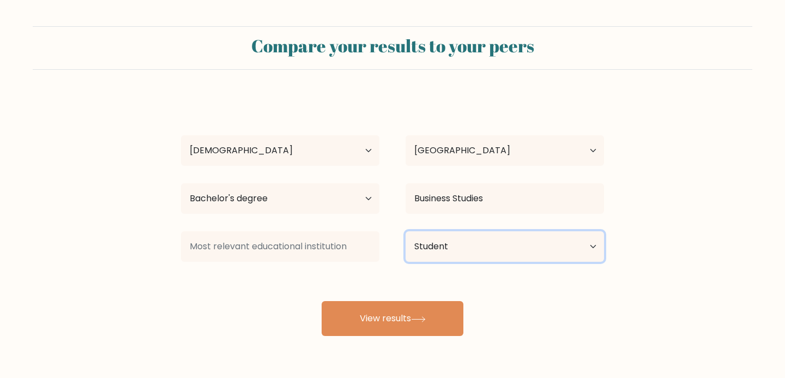
click at [406, 231] on select "Current employment status Employed Student Retired Other / prefer not to answer" at bounding box center [505, 246] width 198 height 31
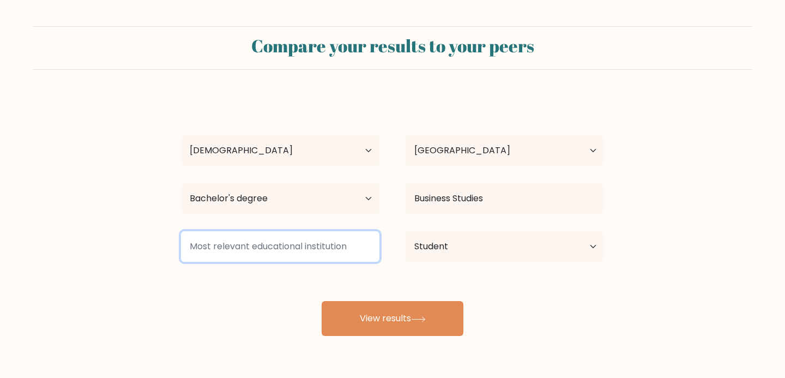
click at [329, 246] on input at bounding box center [280, 246] width 198 height 31
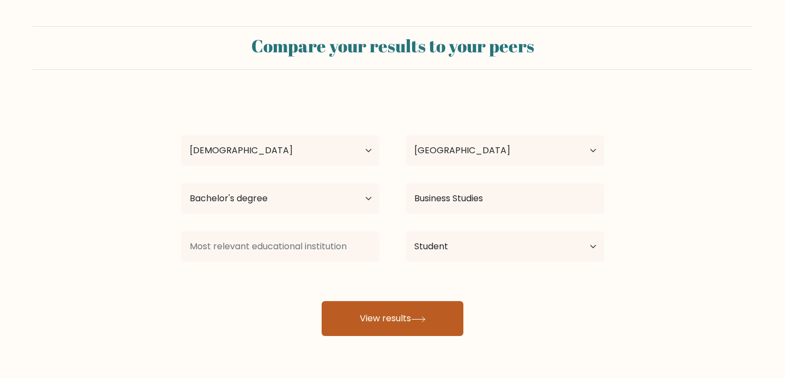
click at [390, 311] on button "View results" at bounding box center [393, 318] width 142 height 35
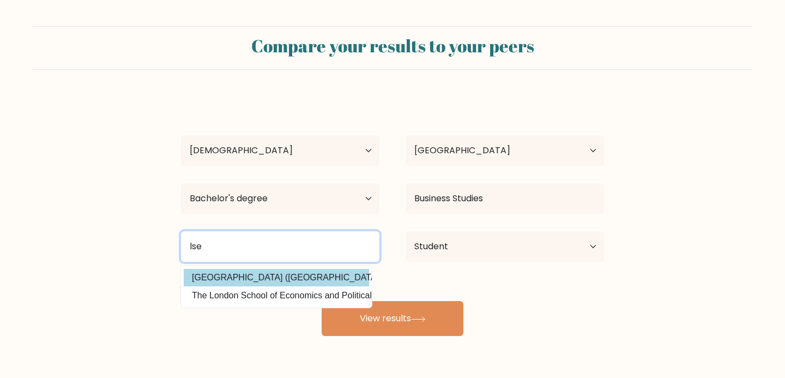
type input "lse"
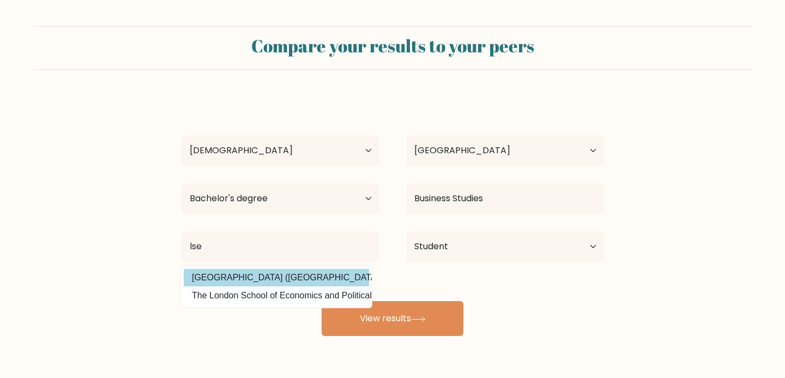
click at [294, 280] on div "ali hussain Age Under 18 years old 18-24 years old 25-34 years old 35-44 years …" at bounding box center [392, 216] width 436 height 240
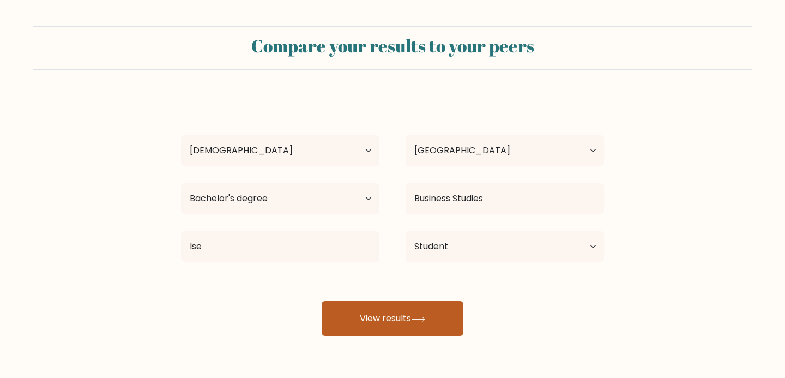
click at [380, 308] on button "View results" at bounding box center [393, 318] width 142 height 35
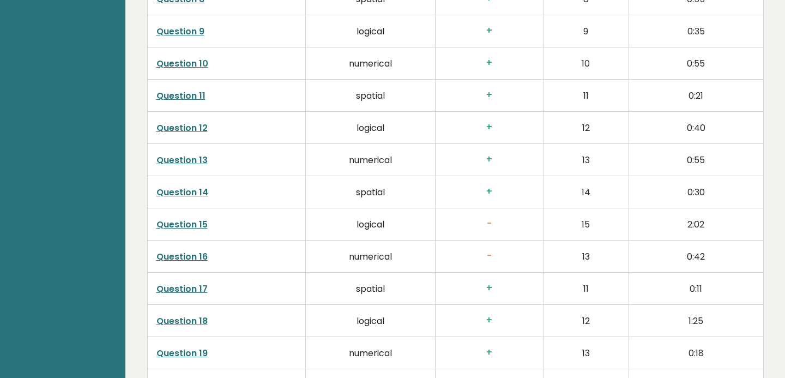
scroll to position [2009, 0]
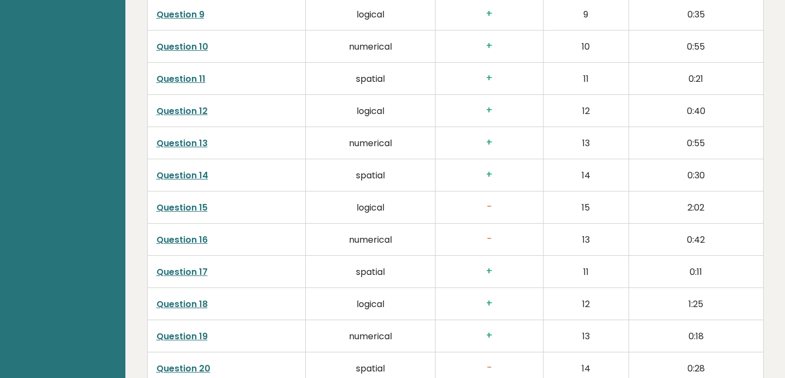
click at [177, 201] on link "Question 15" at bounding box center [181, 207] width 51 height 13
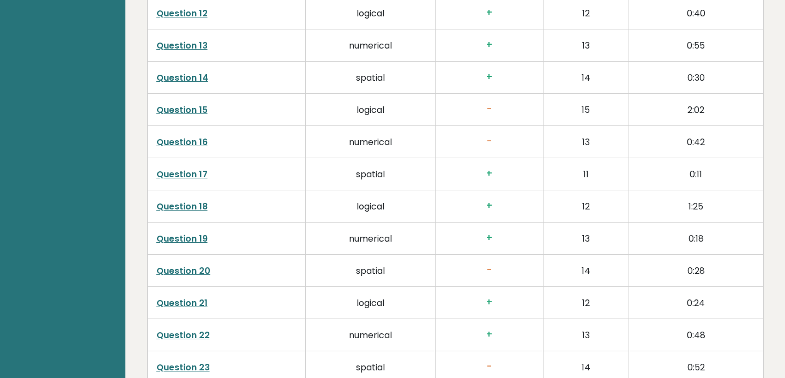
click at [181, 264] on link "Question 20" at bounding box center [183, 270] width 54 height 13
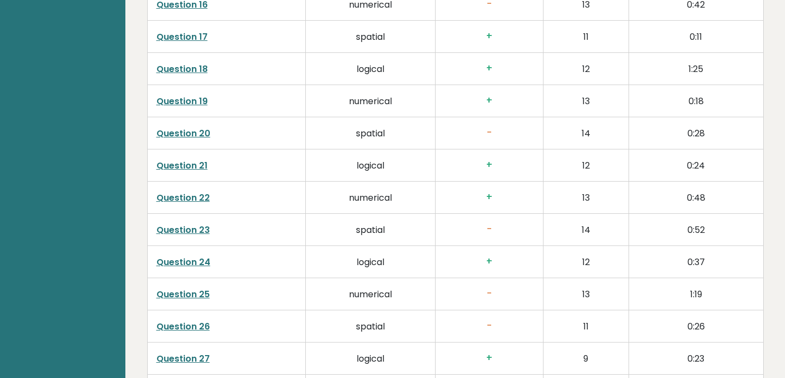
scroll to position [2248, 0]
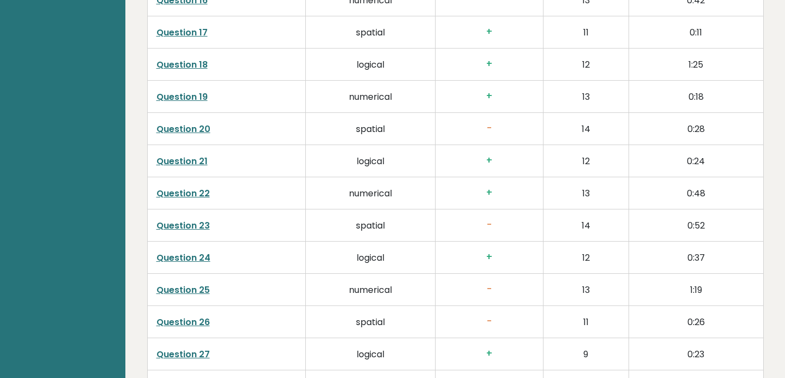
click at [196, 123] on link "Question 20" at bounding box center [183, 129] width 54 height 13
click at [185, 219] on link "Question 23" at bounding box center [182, 225] width 53 height 13
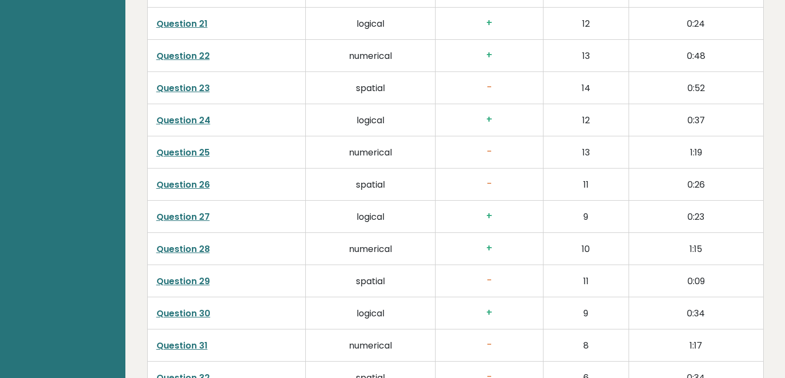
scroll to position [2392, 0]
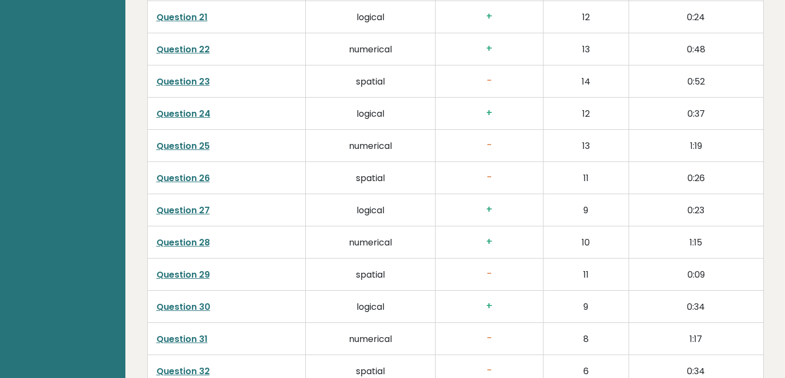
click at [189, 172] on link "Question 26" at bounding box center [182, 178] width 53 height 13
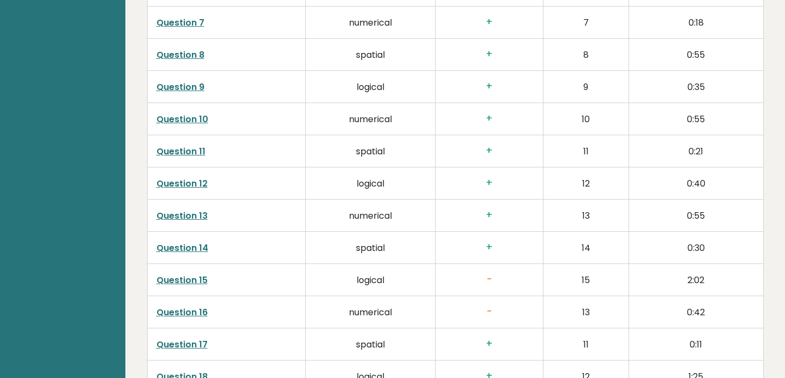
scroll to position [1942, 0]
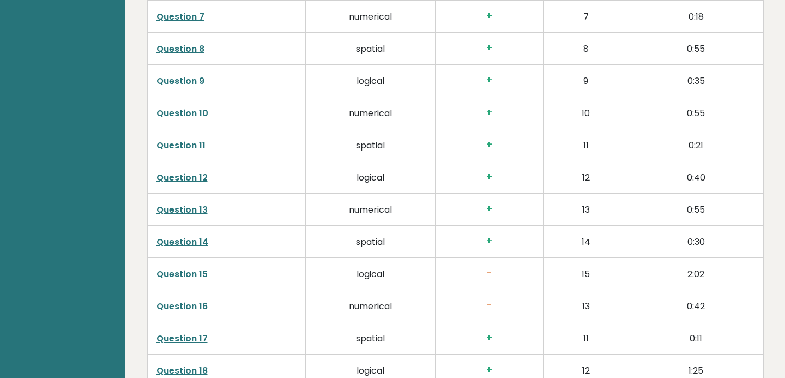
click at [185, 203] on link "Question 13" at bounding box center [181, 209] width 51 height 13
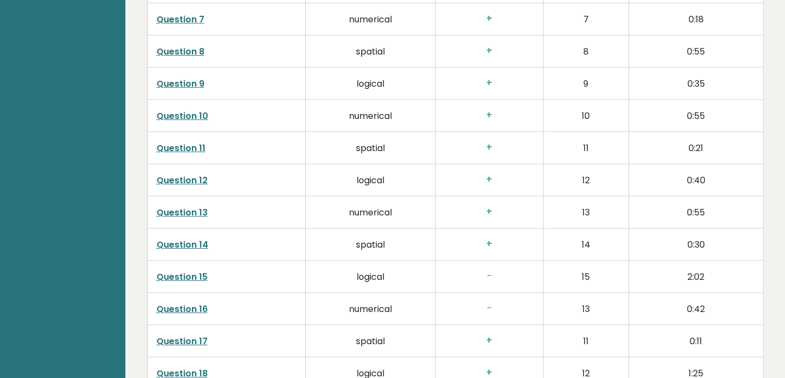
scroll to position [1941, 0]
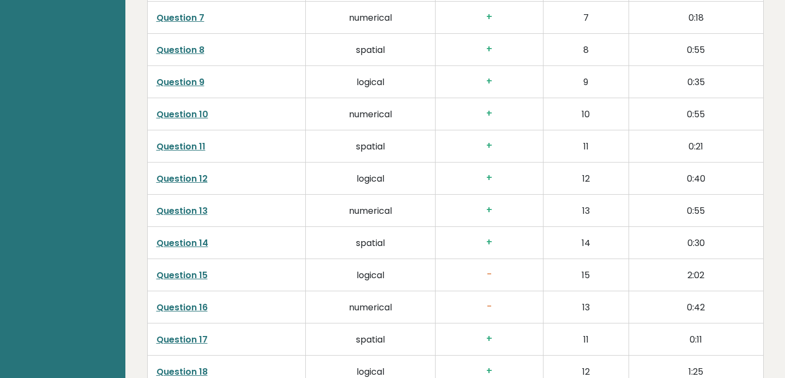
click at [183, 140] on link "Question 11" at bounding box center [180, 146] width 49 height 13
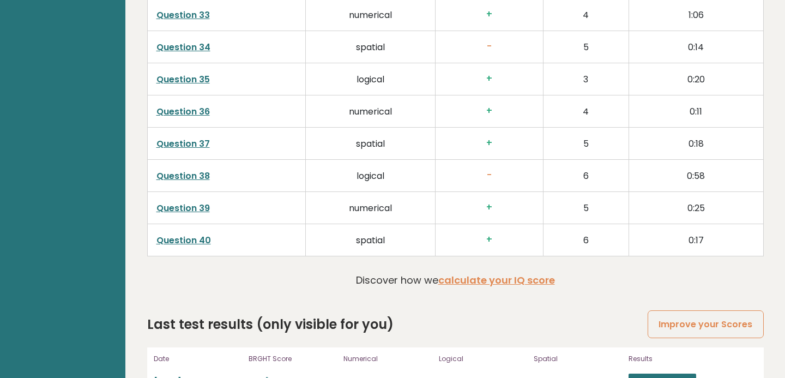
scroll to position [2757, 0]
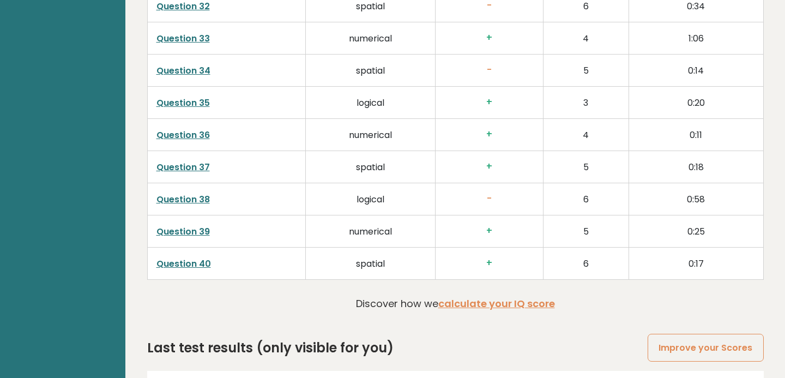
click at [172, 193] on link "Question 38" at bounding box center [182, 199] width 53 height 13
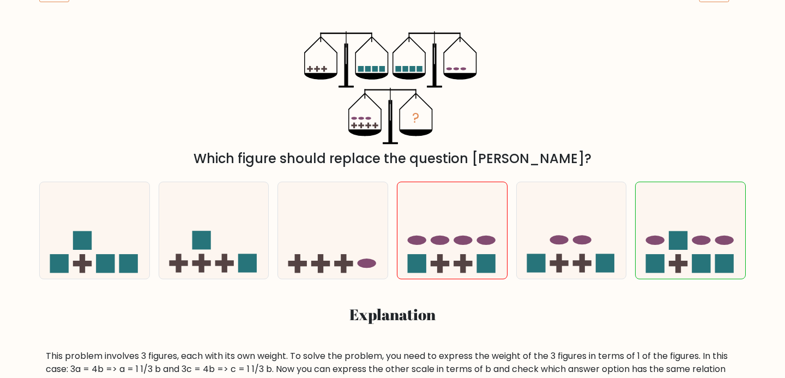
scroll to position [170, 0]
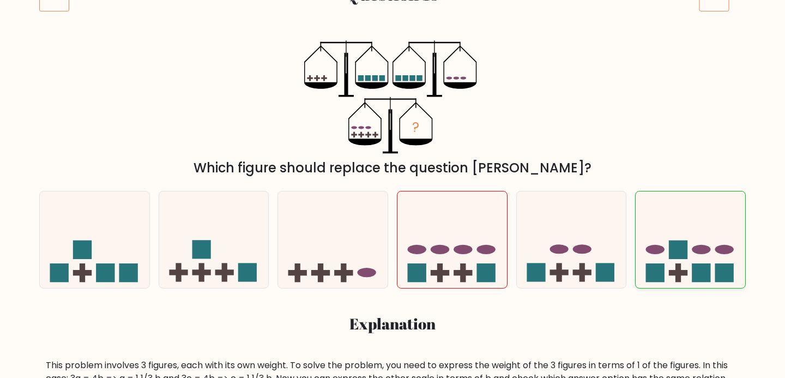
click at [678, 273] on rect at bounding box center [678, 272] width 19 height 5
click at [393, 25] on input "f." at bounding box center [392, 21] width 1 height 5
radio input "true"
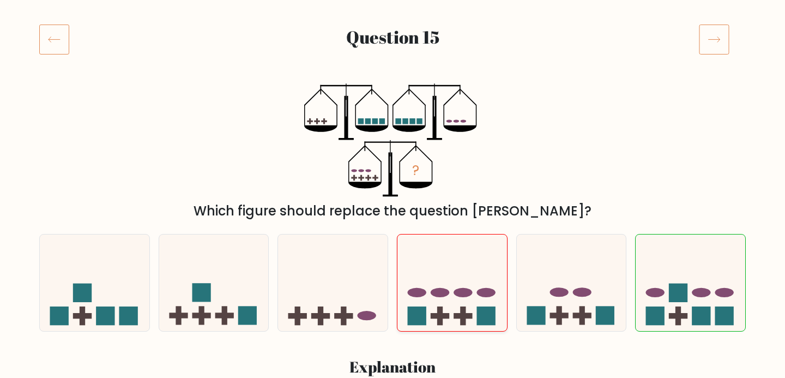
scroll to position [74, 0]
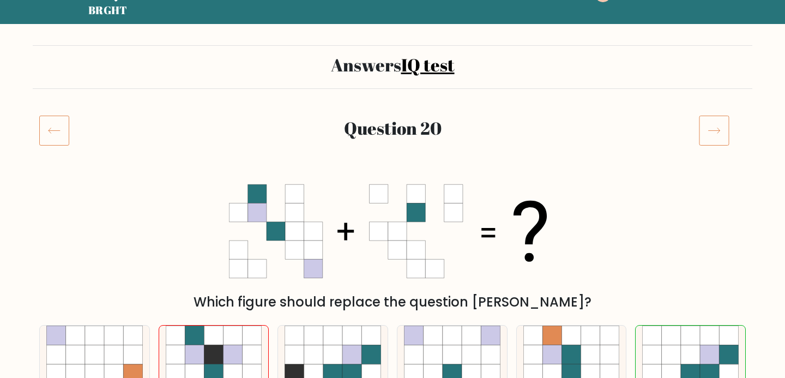
scroll to position [35, 0]
click at [378, 195] on icon at bounding box center [378, 194] width 19 height 19
click at [255, 193] on icon at bounding box center [257, 194] width 19 height 19
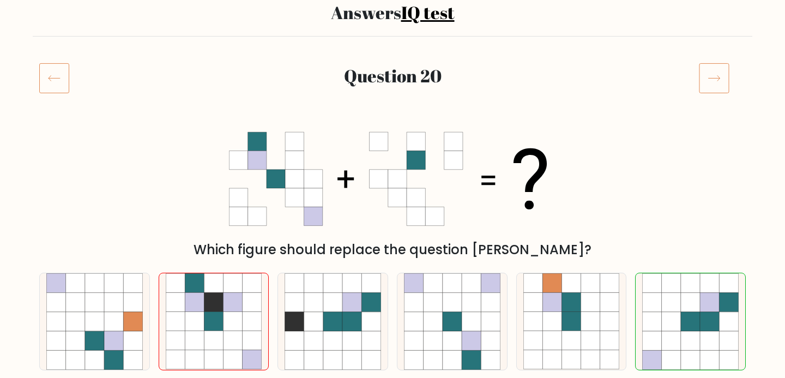
scroll to position [90, 0]
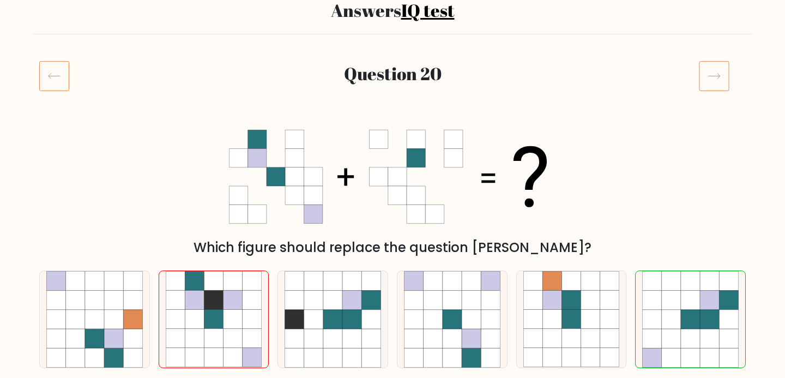
drag, startPoint x: 269, startPoint y: 166, endPoint x: 374, endPoint y: 168, distance: 105.8
click at [375, 168] on 1 at bounding box center [388, 176] width 318 height 93
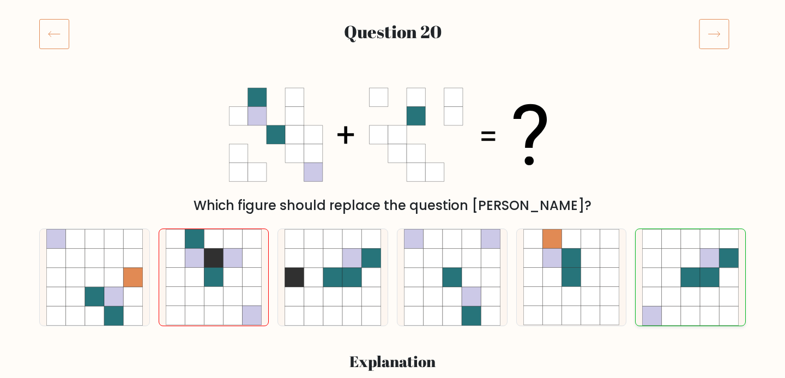
scroll to position [154, 0]
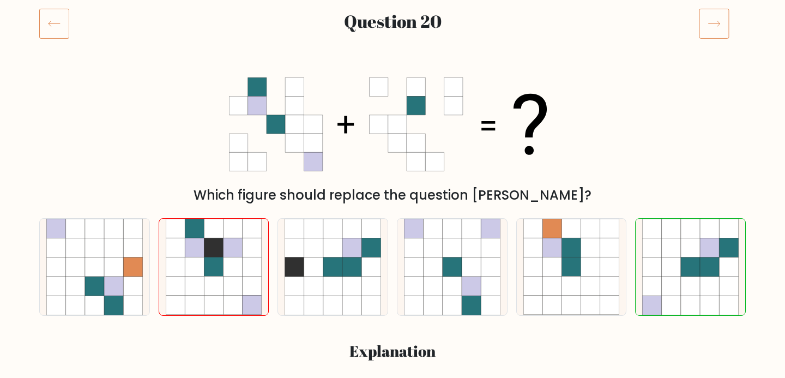
scroll to position [150, 0]
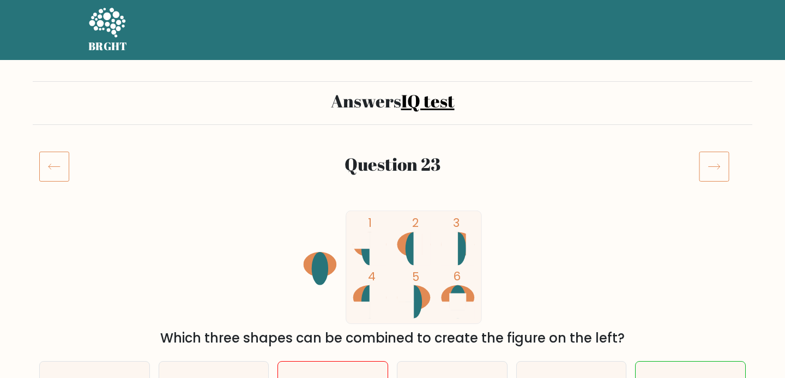
scroll to position [173, 0]
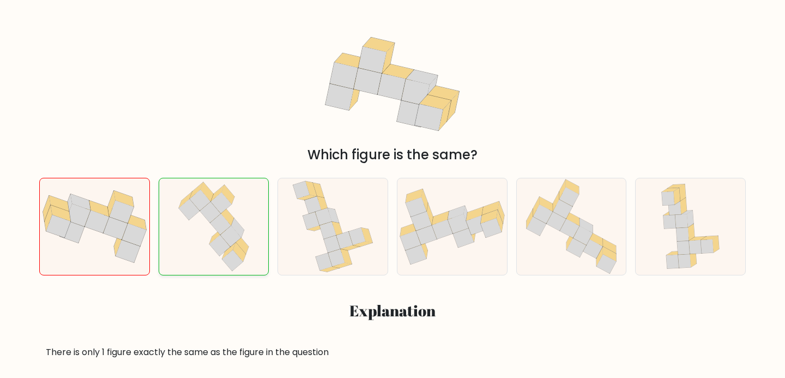
scroll to position [186, 0]
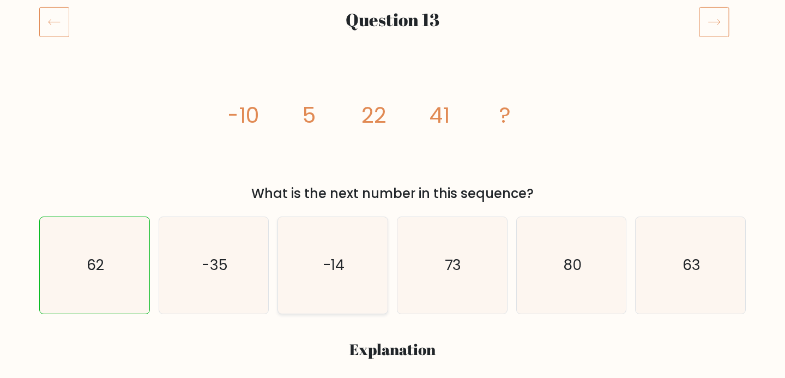
scroll to position [160, 0]
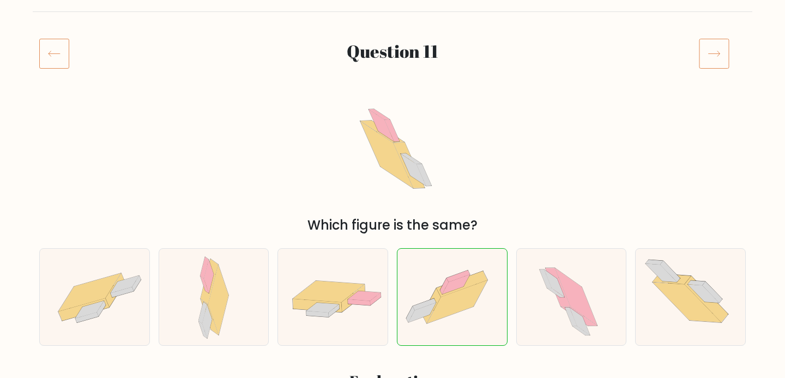
scroll to position [114, 0]
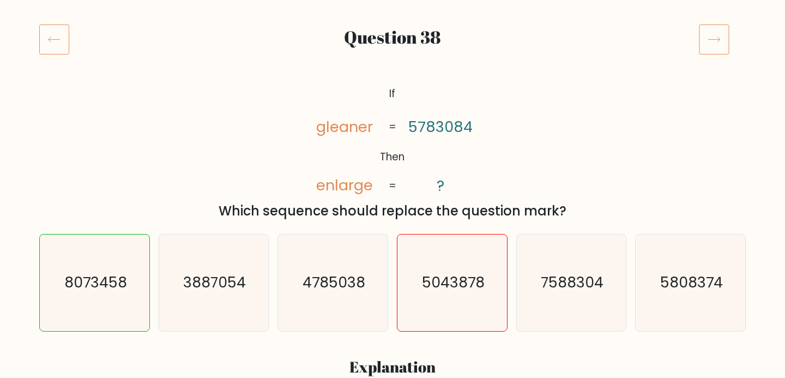
scroll to position [128, 0]
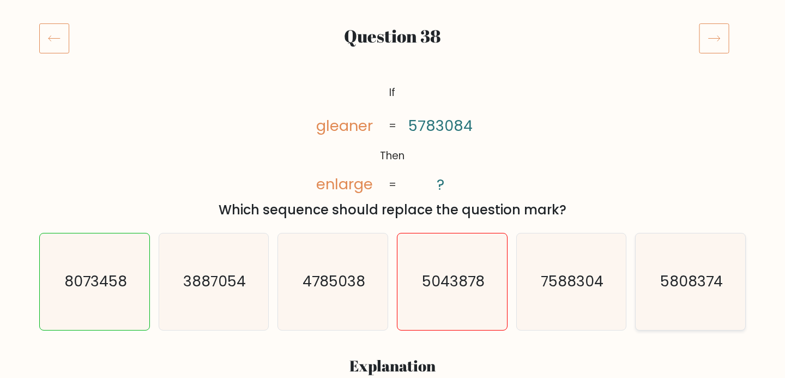
click at [668, 296] on icon "5808374" at bounding box center [690, 281] width 96 height 96
click at [393, 67] on input "f. 5808374" at bounding box center [392, 63] width 1 height 5
radio input "true"
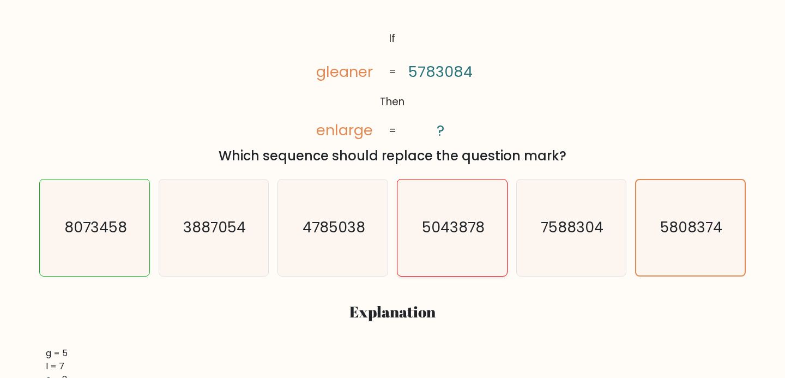
scroll to position [188, 0]
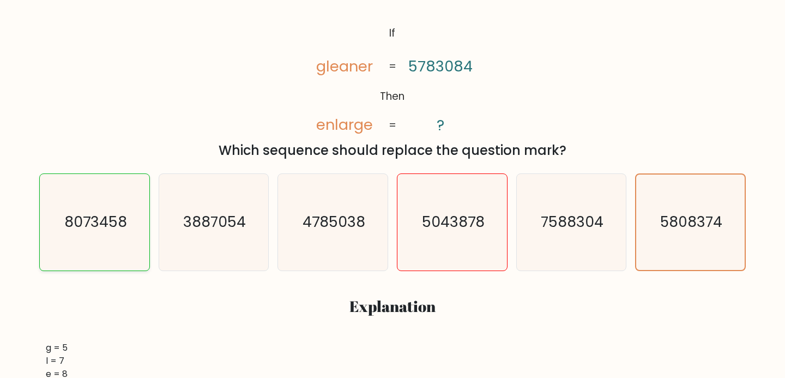
click at [92, 214] on text "8073458" at bounding box center [95, 222] width 63 height 20
click at [392, 7] on input "a. 8073458" at bounding box center [392, 4] width 1 height 5
radio input "true"
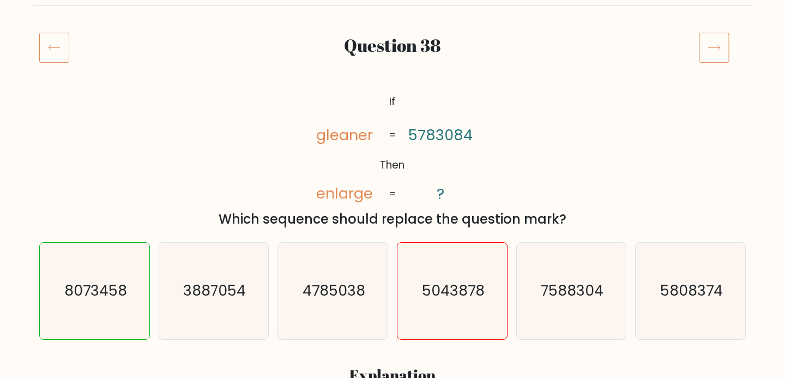
scroll to position [117, 0]
